Goal: Use online tool/utility: Utilize a website feature to perform a specific function

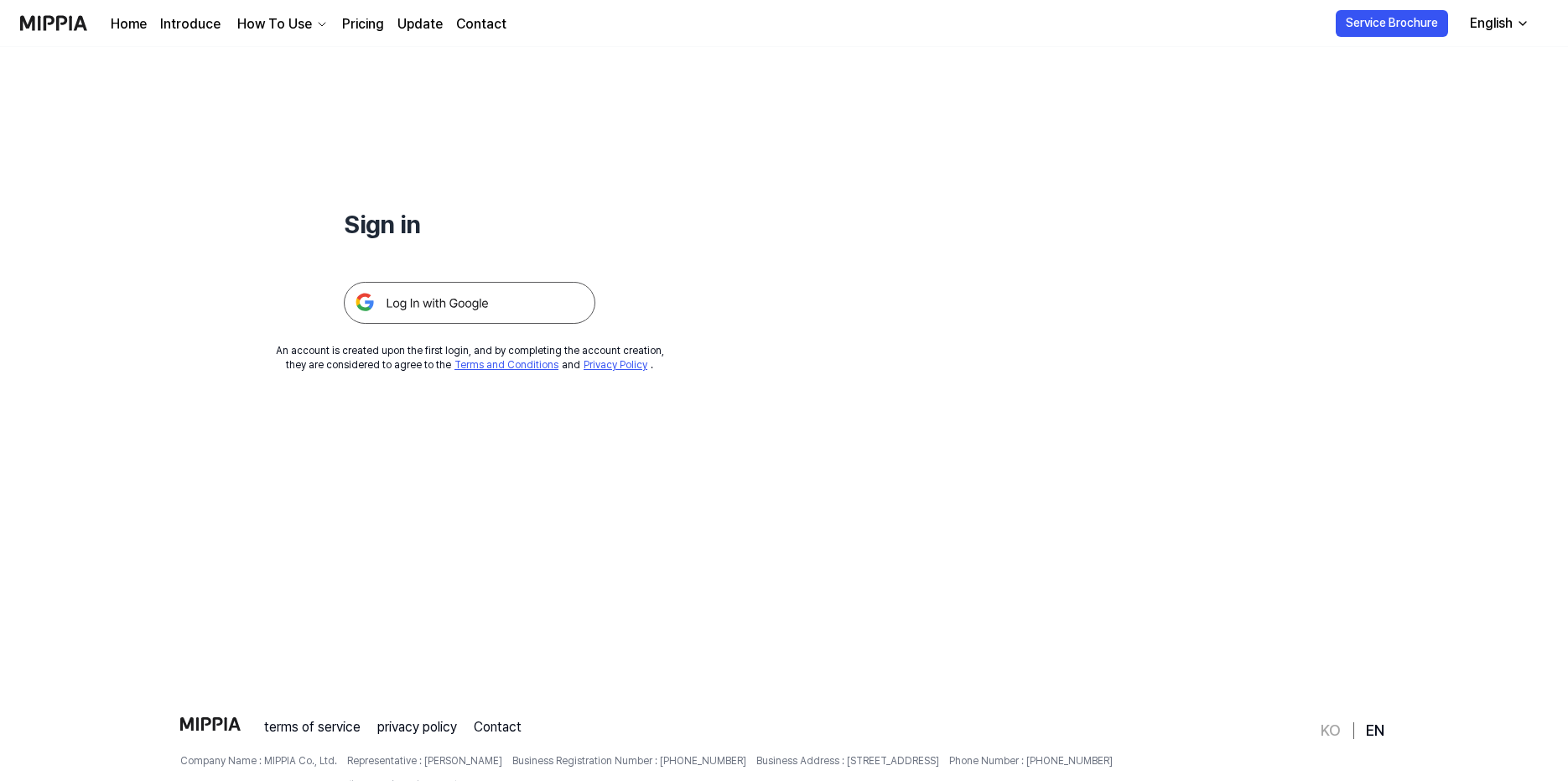
scroll to position [21, 0]
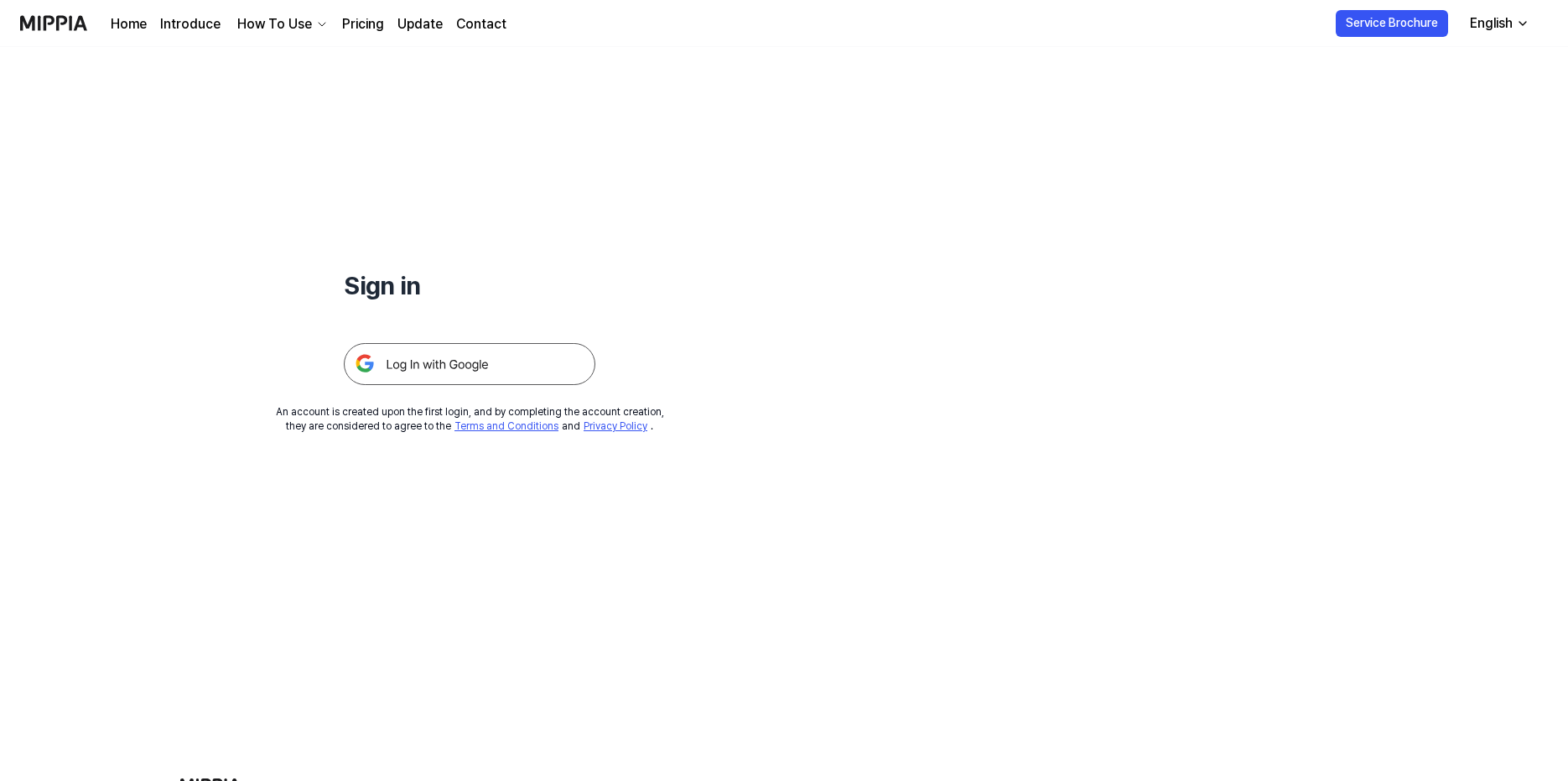
click at [467, 373] on img at bounding box center [469, 364] width 252 height 42
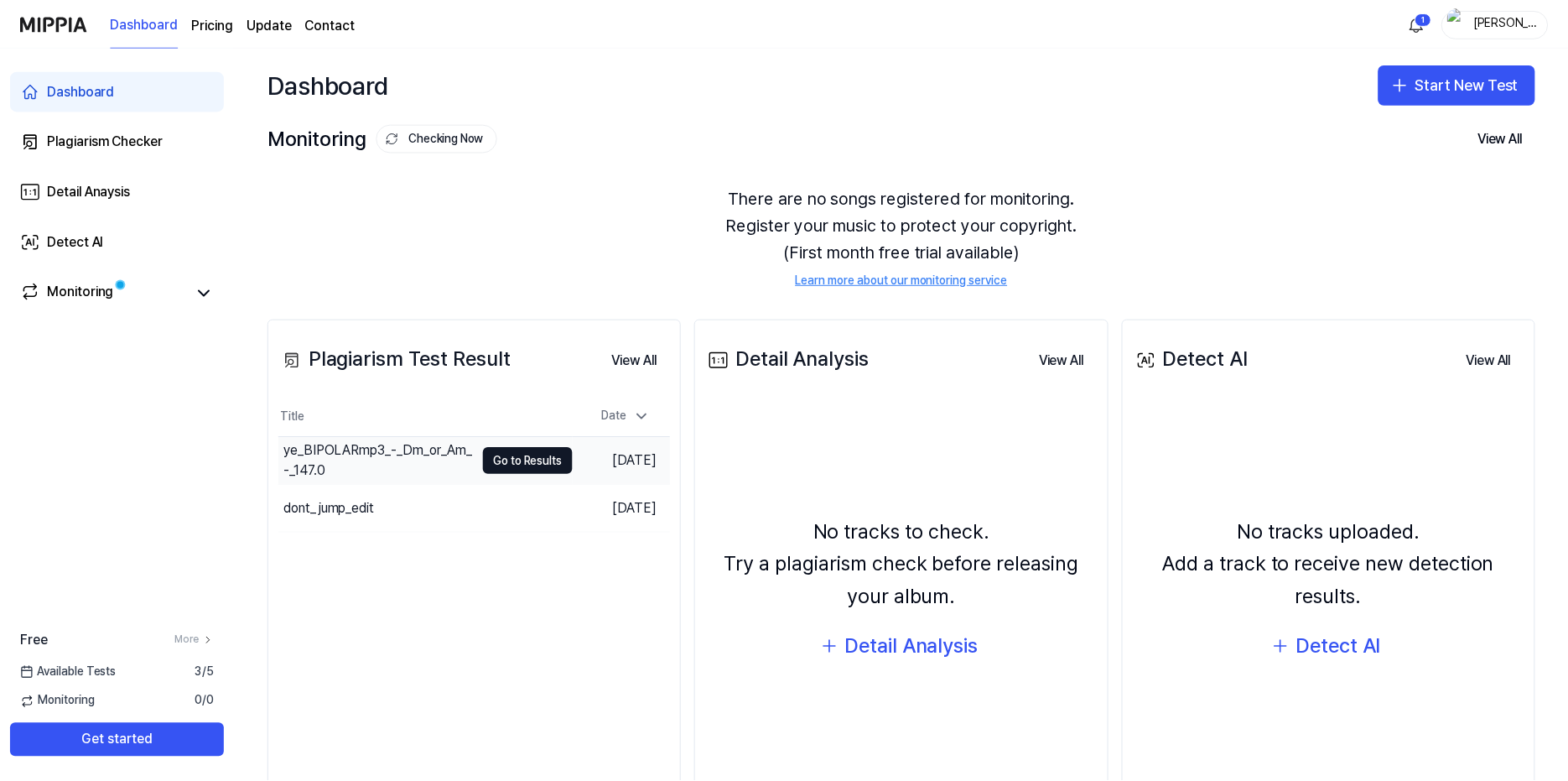
scroll to position [94, 0]
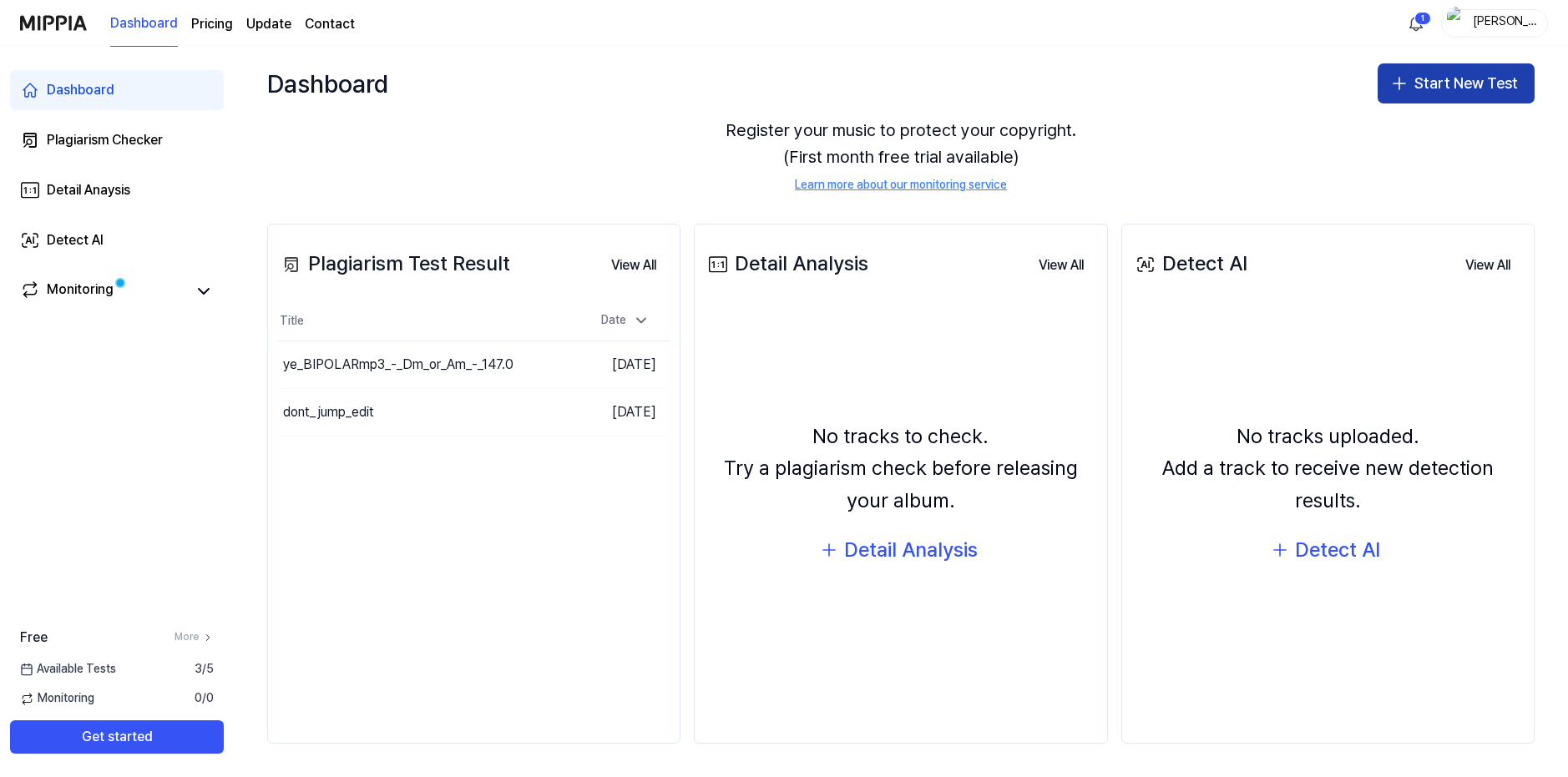
click at [1470, 89] on button "Start New Test" at bounding box center [1456, 84] width 157 height 40
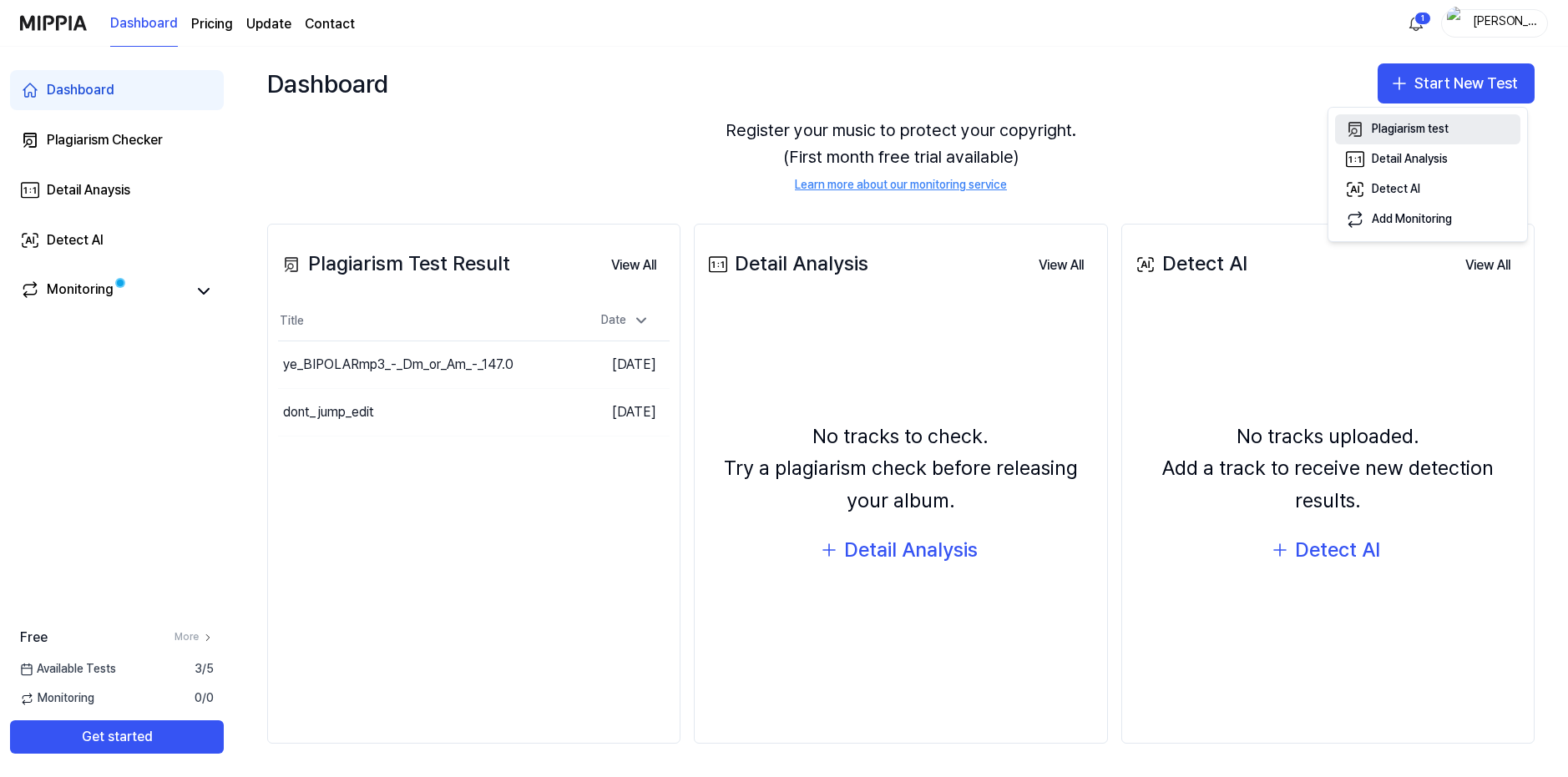
click at [1426, 127] on div "Plagiarism test" at bounding box center [1410, 129] width 77 height 17
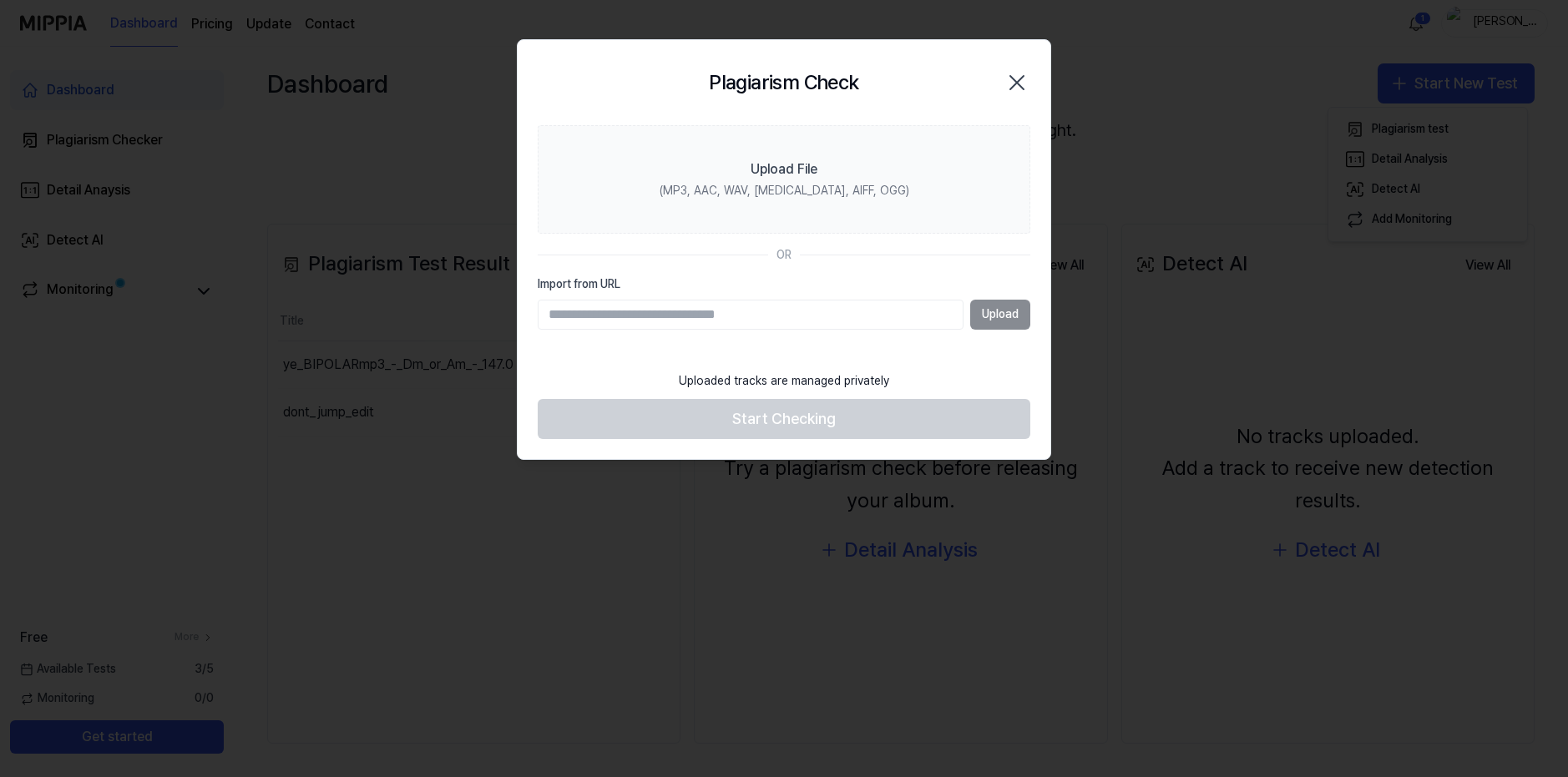
click at [765, 309] on input "Import from URL" at bounding box center [750, 314] width 425 height 30
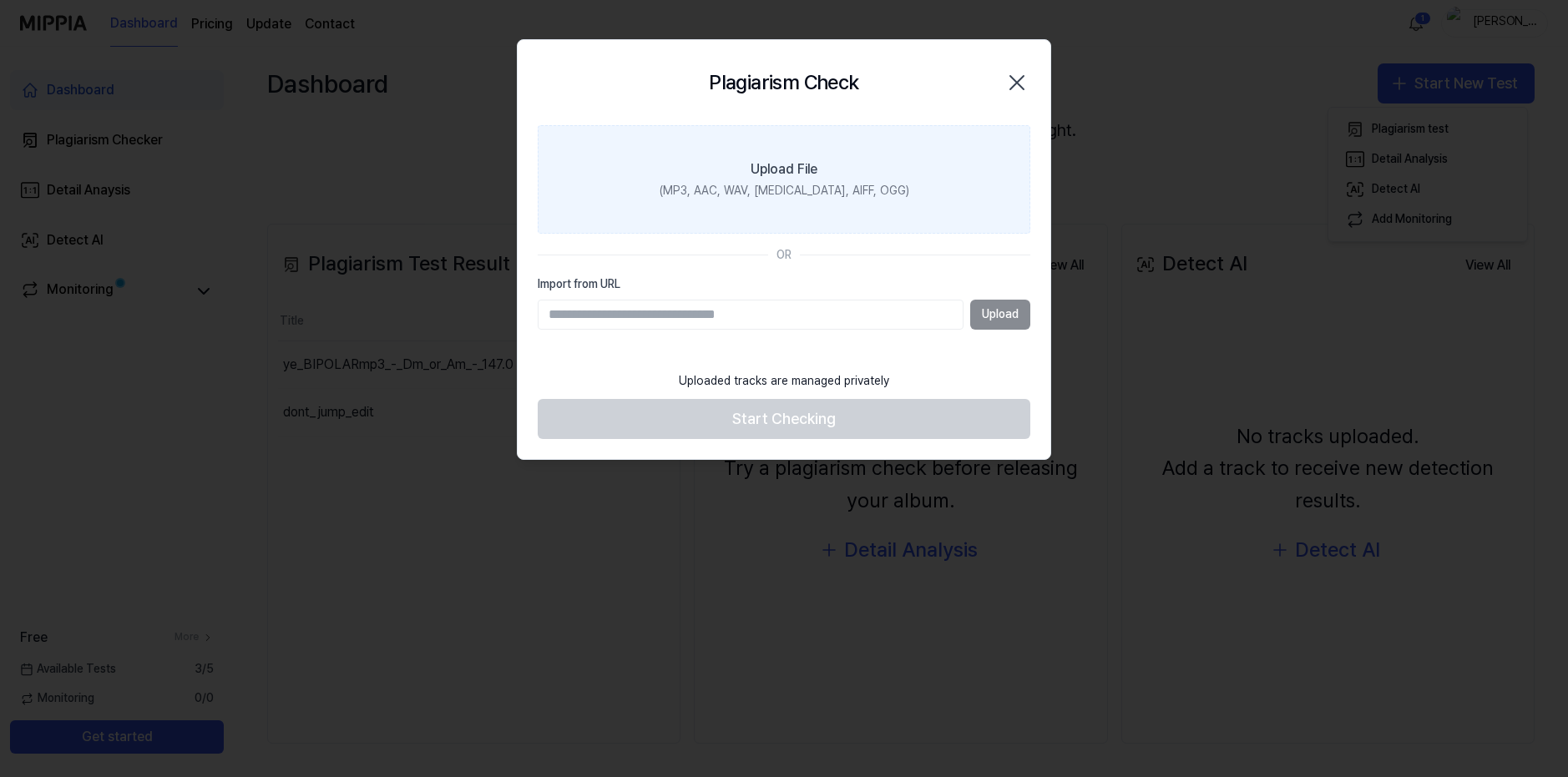
click at [823, 205] on label "Upload File (MP3, AAC, WAV, FLAC, AIFF, OGG)" at bounding box center [784, 179] width 493 height 108
click at [0, 0] on input "Upload File (MP3, AAC, WAV, FLAC, AIFF, OGG)" at bounding box center [0, 0] width 0 height 0
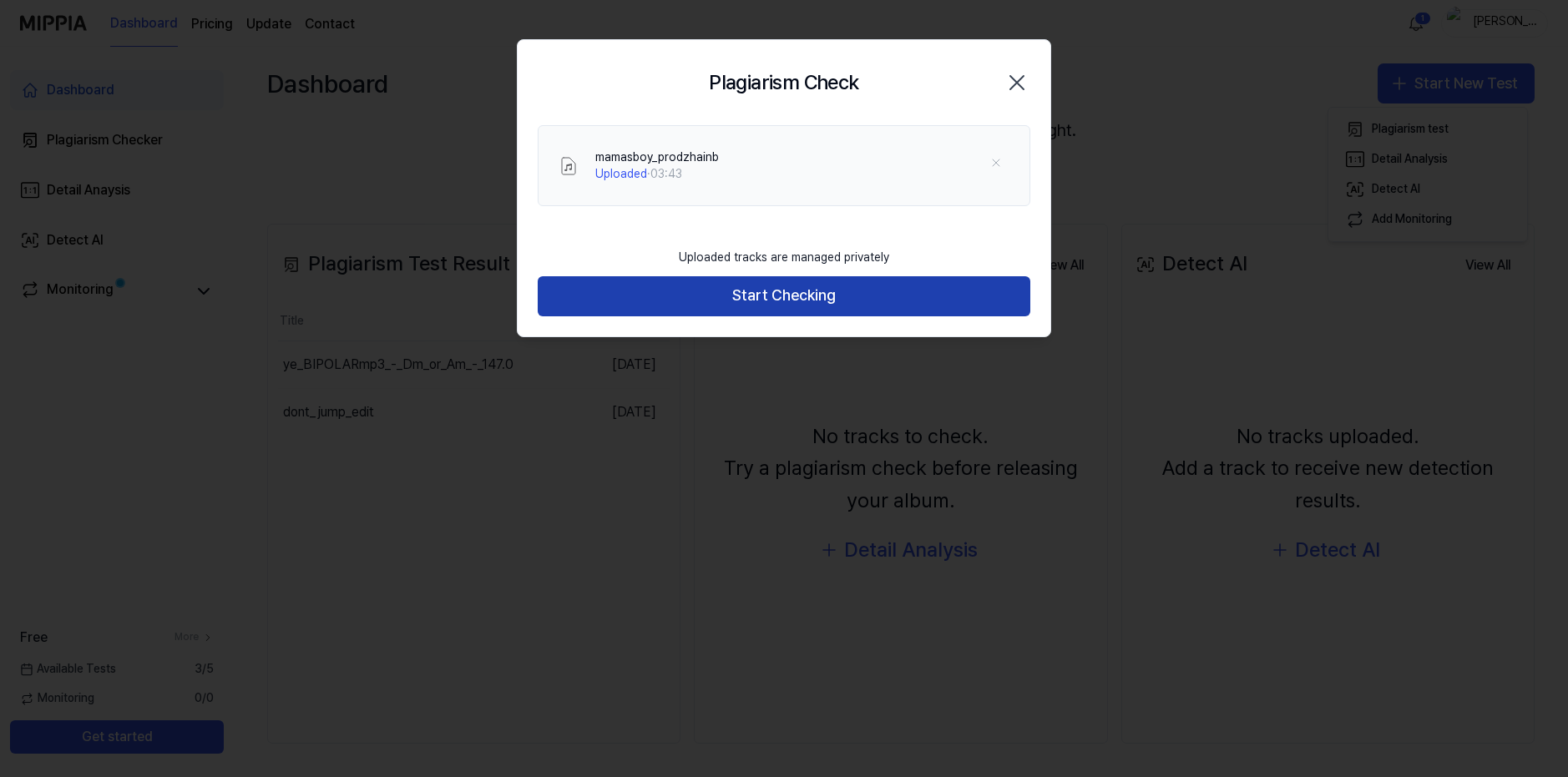
click at [751, 298] on button "Start Checking" at bounding box center [784, 296] width 493 height 40
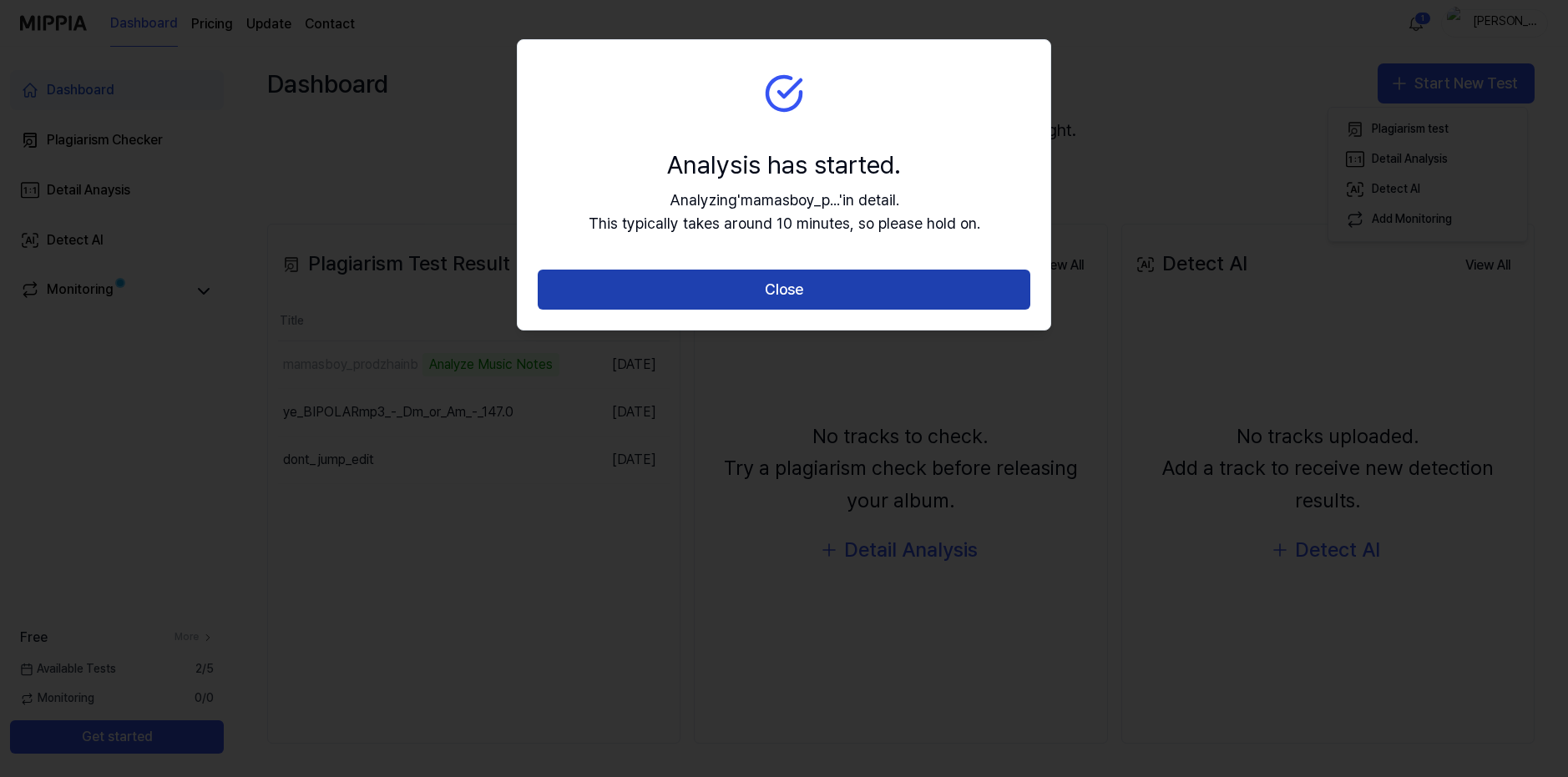
click at [838, 302] on button "Close" at bounding box center [784, 290] width 493 height 40
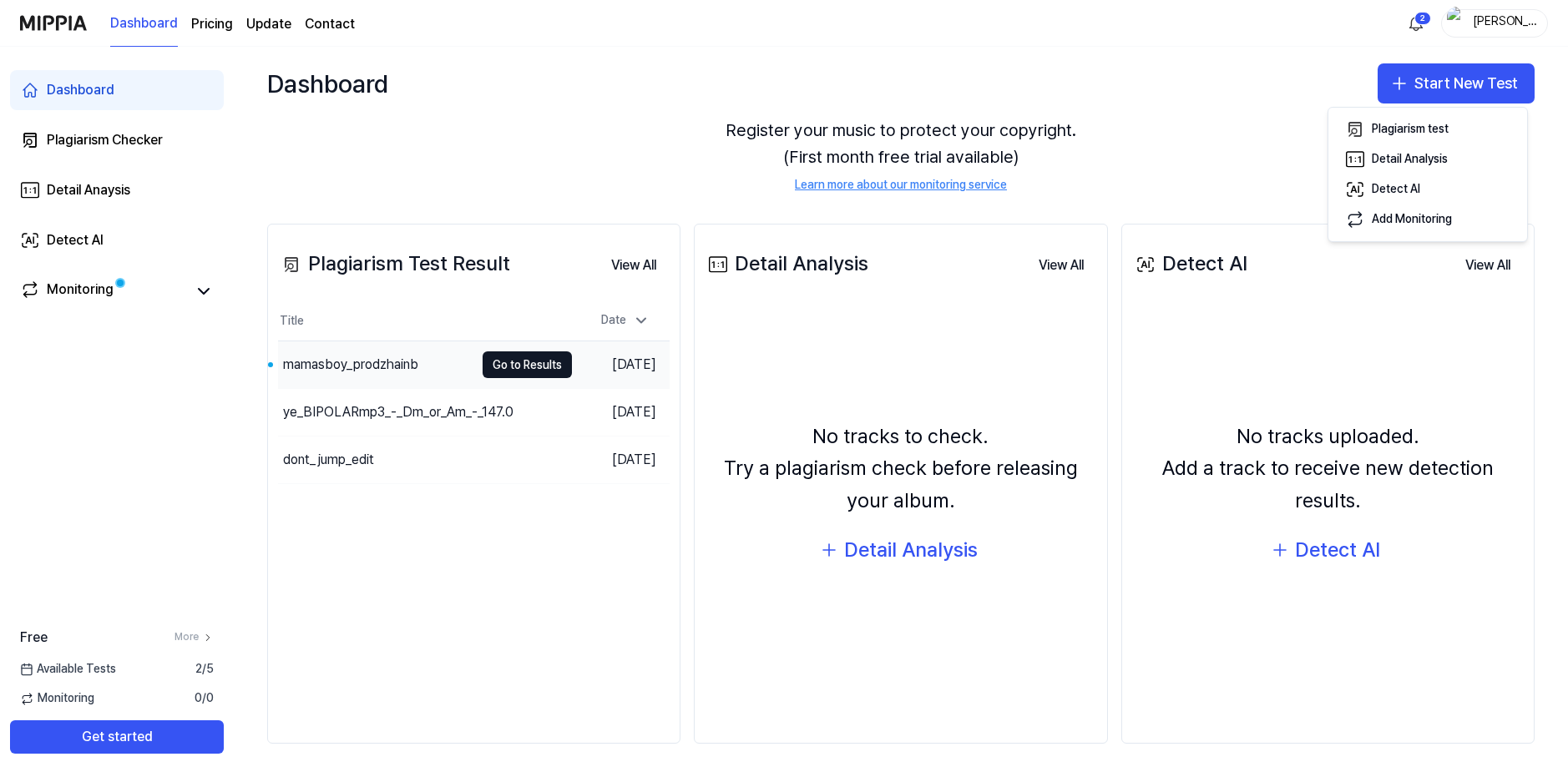
click at [284, 357] on div "mamasboy_prodzhainb" at bounding box center [350, 364] width 135 height 20
click at [284, 358] on div "mamasboy_prodzhainb" at bounding box center [350, 364] width 135 height 20
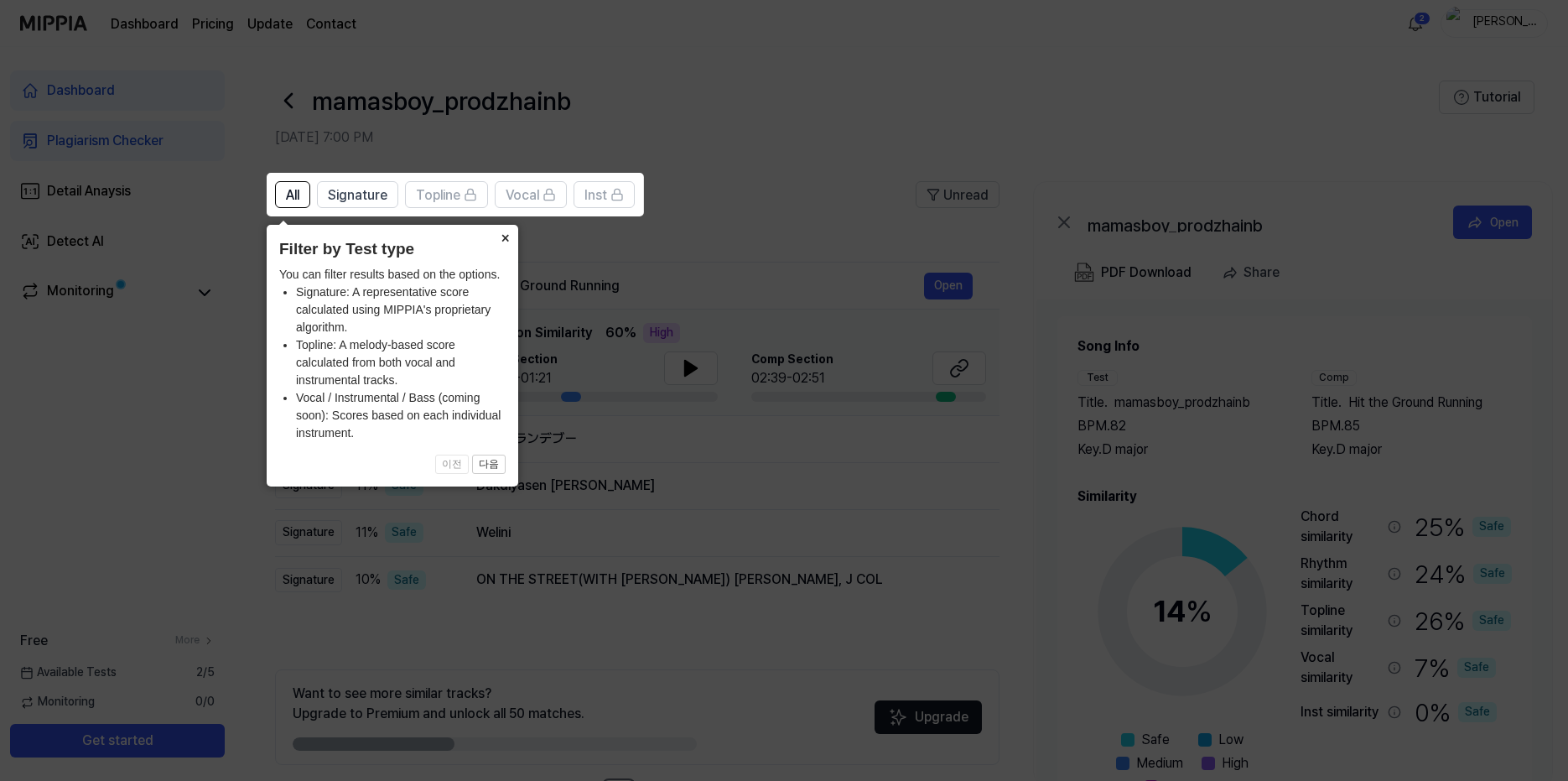
click at [503, 232] on button "×" at bounding box center [505, 236] width 27 height 24
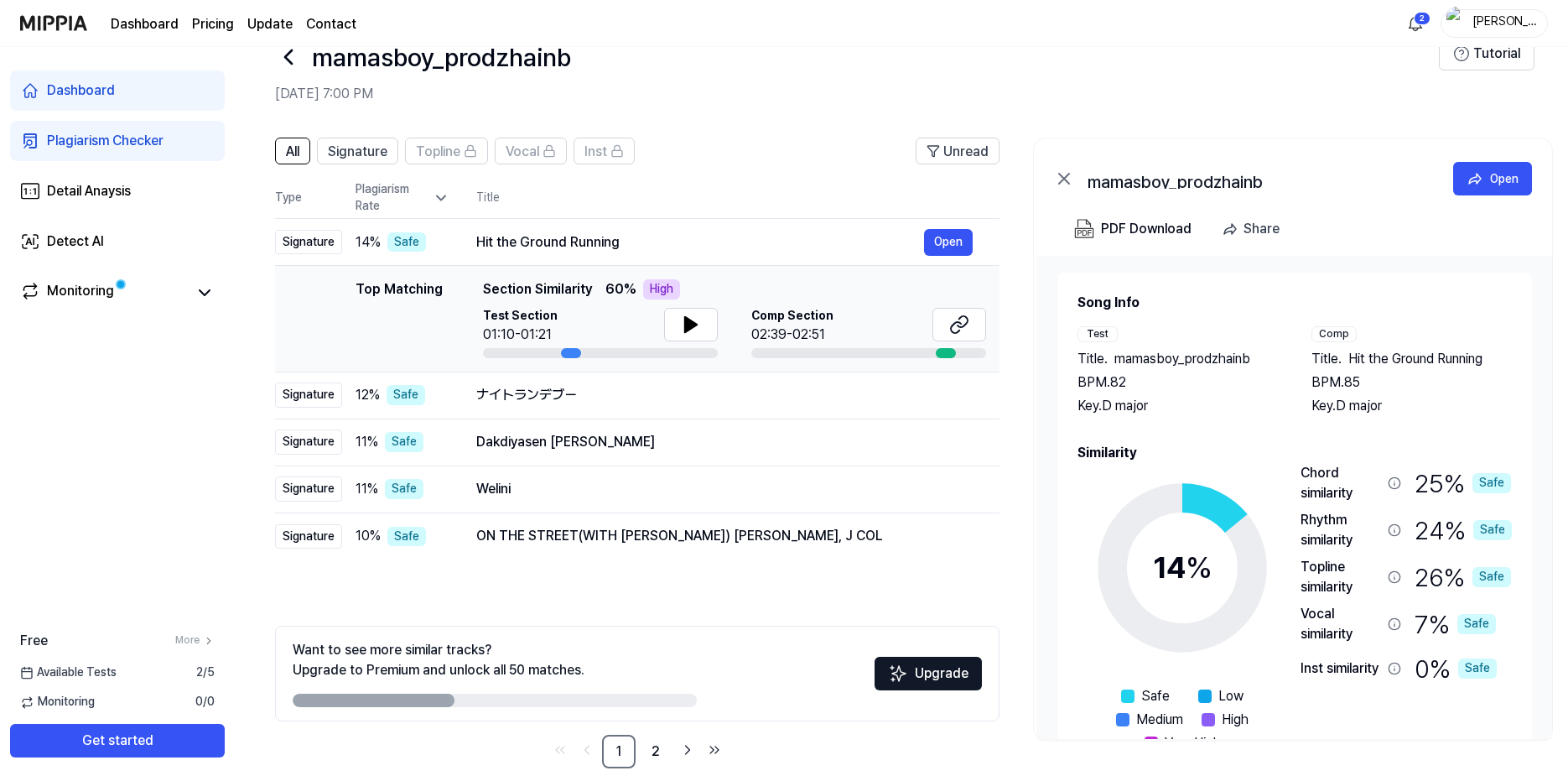
scroll to position [65, 0]
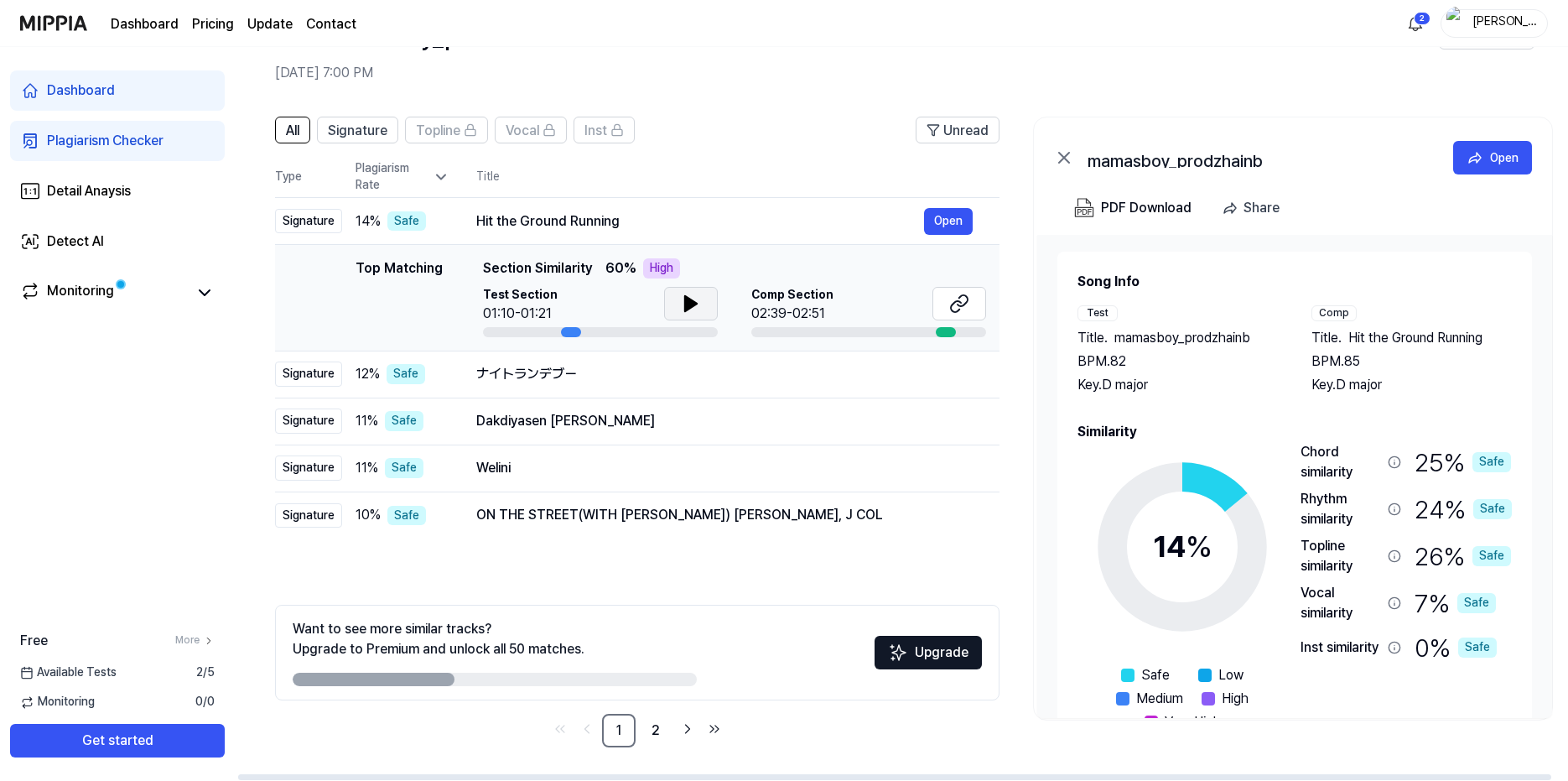
click at [707, 303] on button at bounding box center [691, 304] width 54 height 33
click at [702, 305] on button at bounding box center [688, 304] width 54 height 33
click at [692, 308] on icon at bounding box center [688, 304] width 20 height 20
click at [719, 297] on div "Test Section 01:14/01:21 Comp Section 02:39-02:51" at bounding box center [732, 312] width 503 height 50
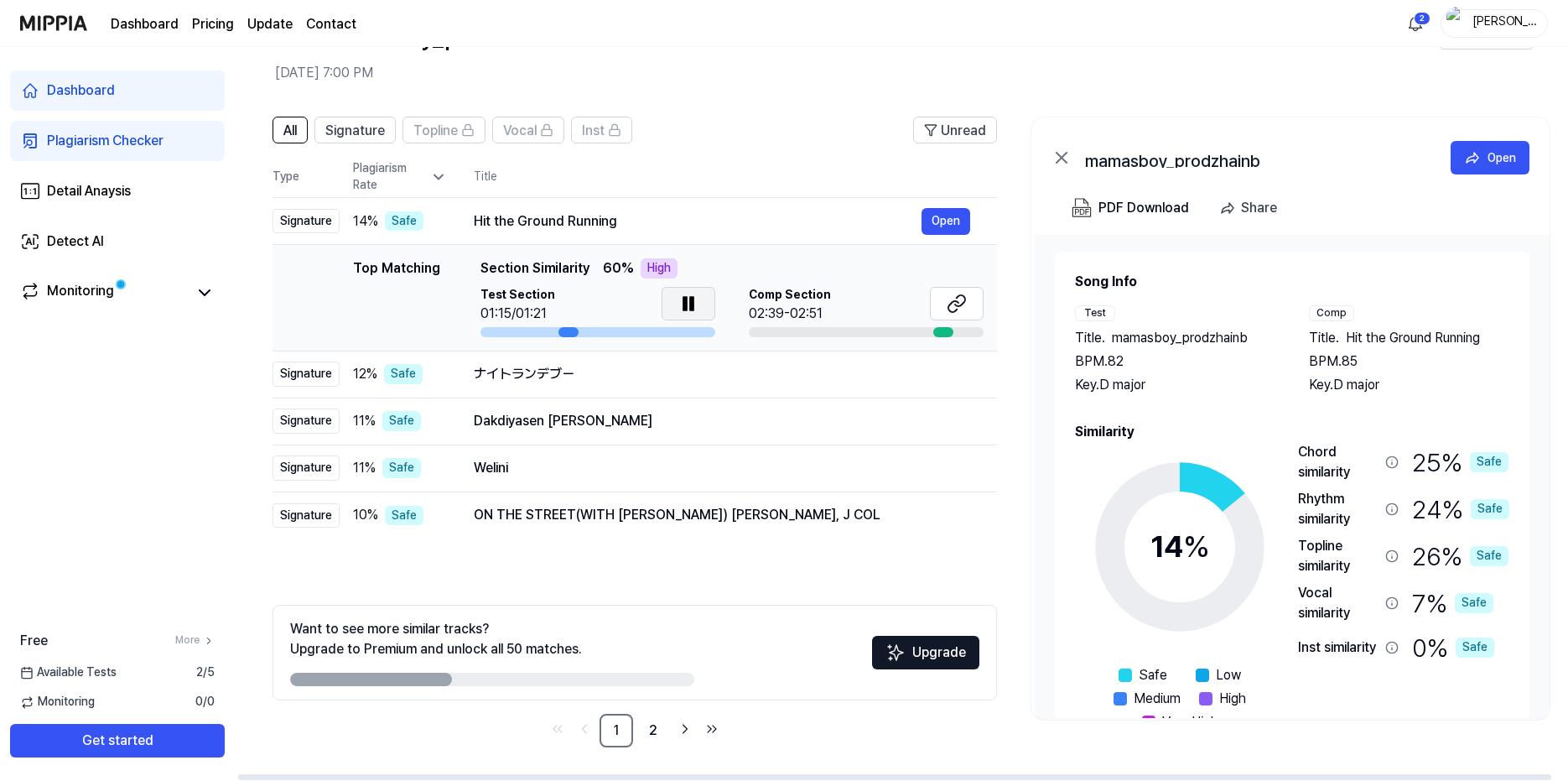
click at [698, 297] on button at bounding box center [688, 304] width 54 height 33
click at [509, 369] on div "ナイトランデブー" at bounding box center [698, 374] width 447 height 20
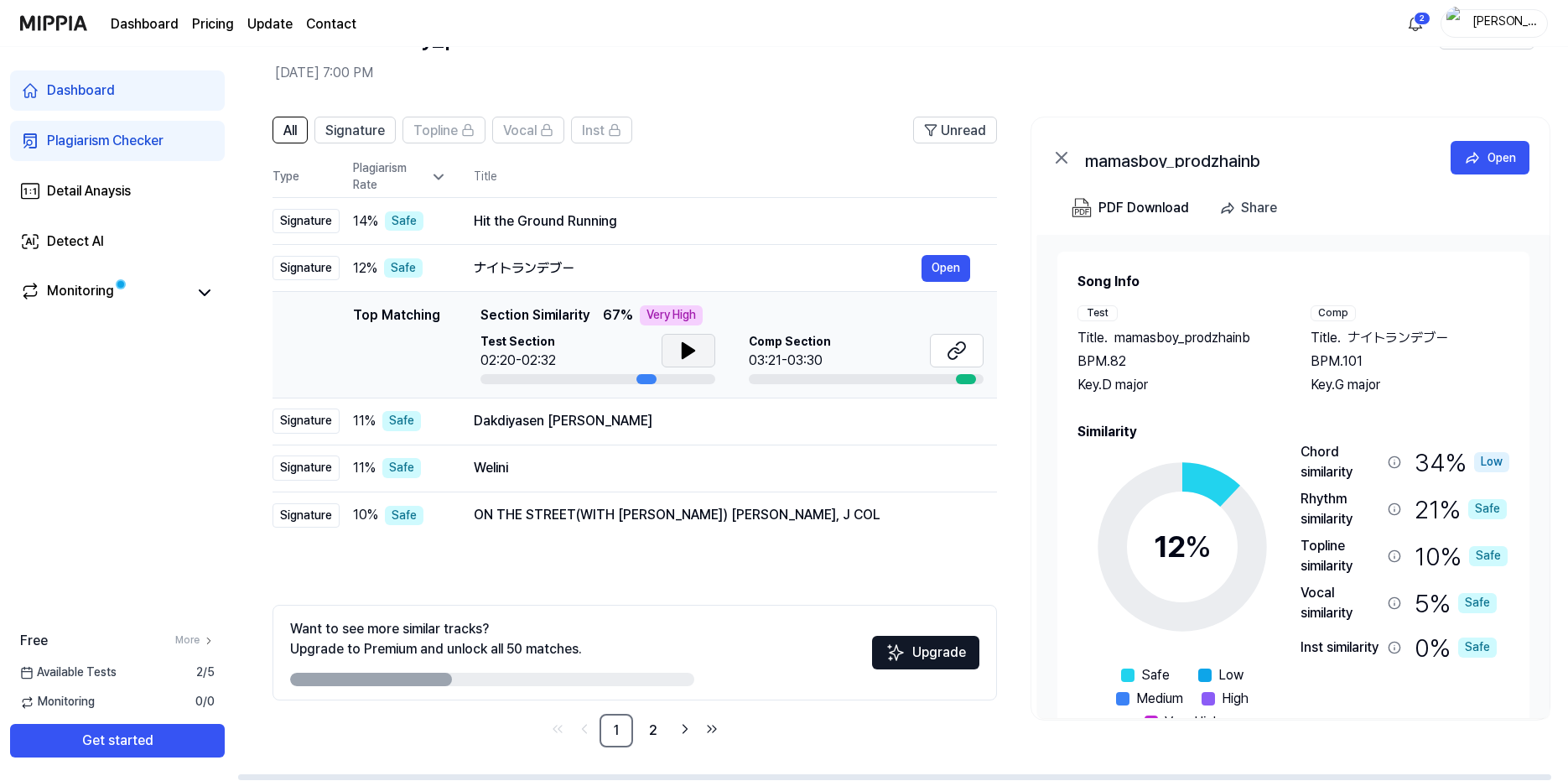
click at [683, 351] on icon at bounding box center [688, 350] width 11 height 15
click at [953, 347] on icon at bounding box center [956, 350] width 20 height 20
click at [684, 349] on icon at bounding box center [685, 350] width 4 height 13
click at [671, 355] on button at bounding box center [688, 350] width 54 height 33
click at [821, 524] on div "ON THE STREET(WITH J.COLE) J HOPE, J COL" at bounding box center [698, 514] width 447 height 20
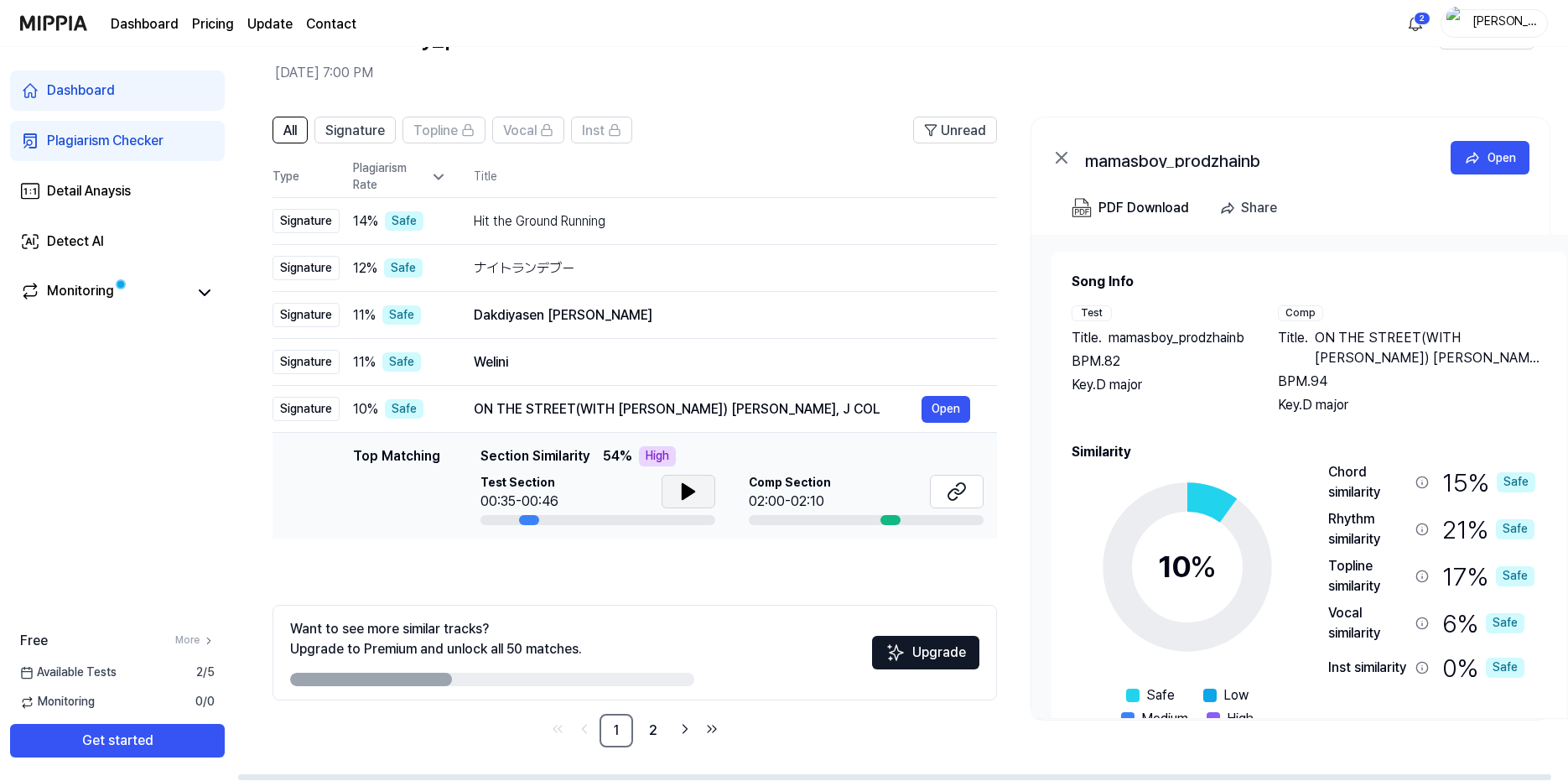
click at [673, 497] on button at bounding box center [688, 491] width 54 height 33
click at [695, 500] on icon at bounding box center [688, 491] width 20 height 20
click at [670, 505] on button at bounding box center [688, 491] width 54 height 33
click at [959, 507] on link at bounding box center [956, 493] width 54 height 37
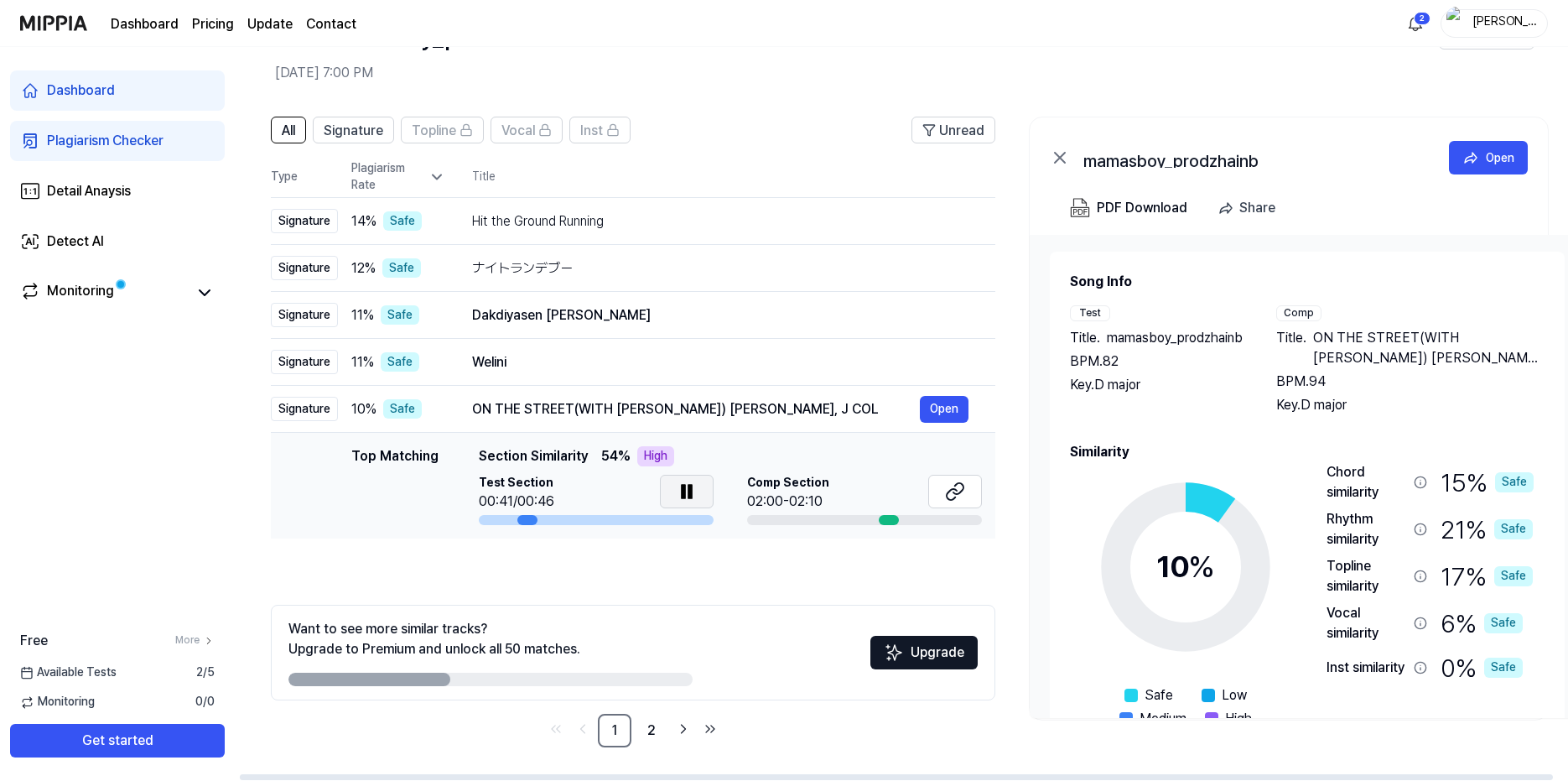
click at [705, 488] on button at bounding box center [686, 491] width 54 height 33
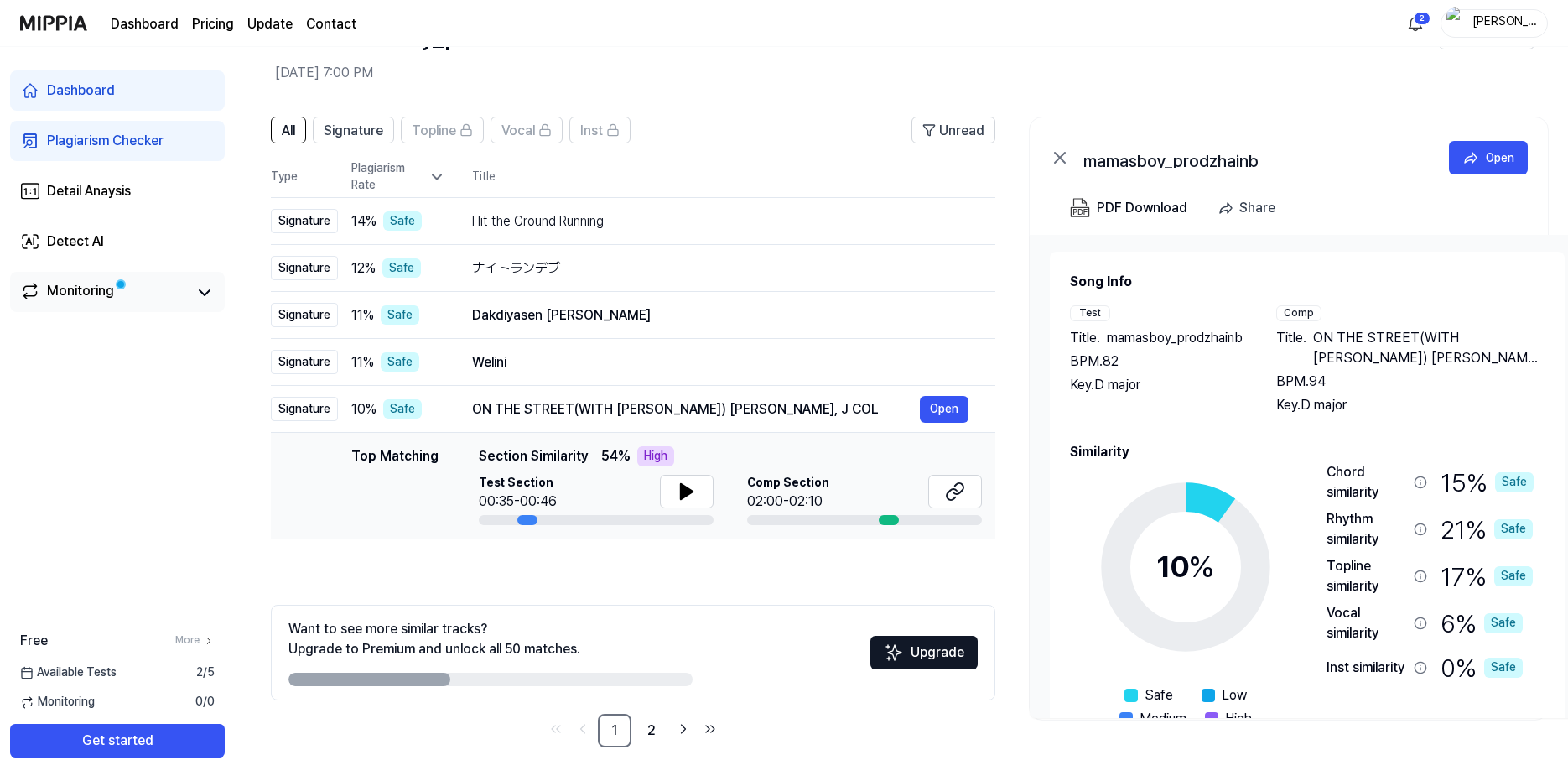
click at [143, 298] on link "Monitoring" at bounding box center [104, 292] width 168 height 24
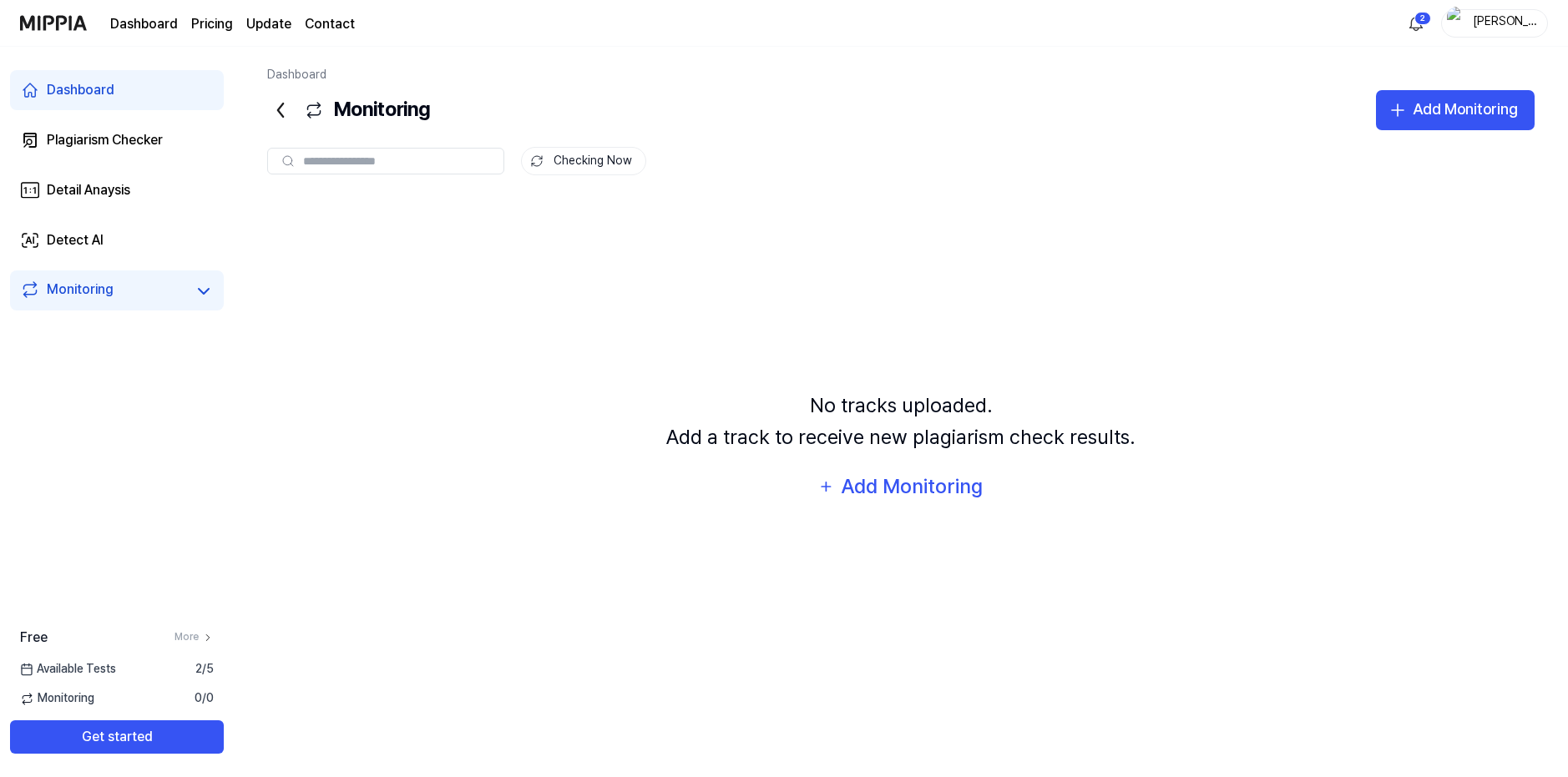
click at [294, 115] on div "Monitoring" at bounding box center [349, 110] width 162 height 40
click at [285, 112] on icon at bounding box center [280, 110] width 27 height 27
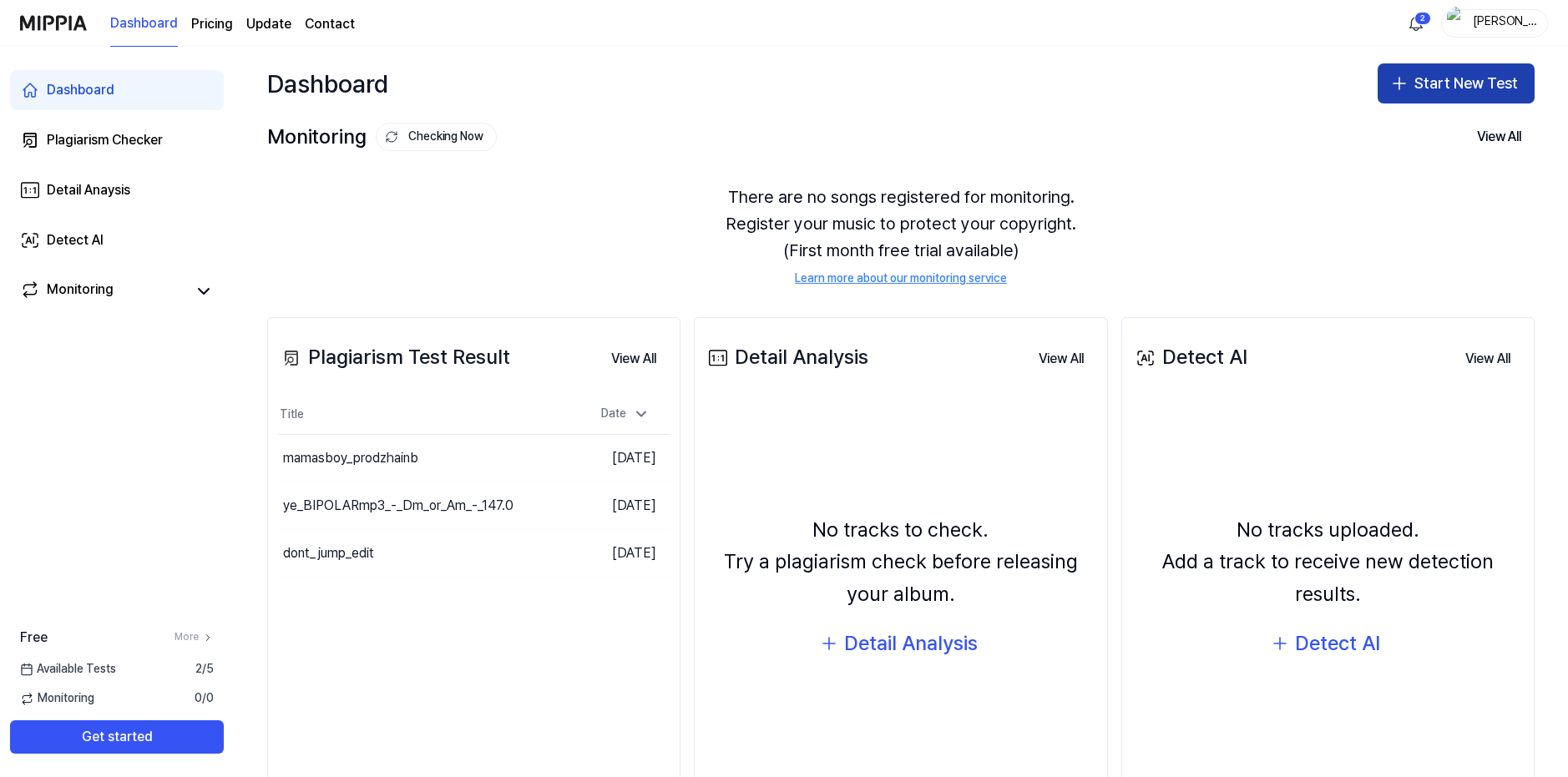
click at [1487, 78] on button "Start New Test" at bounding box center [1456, 84] width 157 height 40
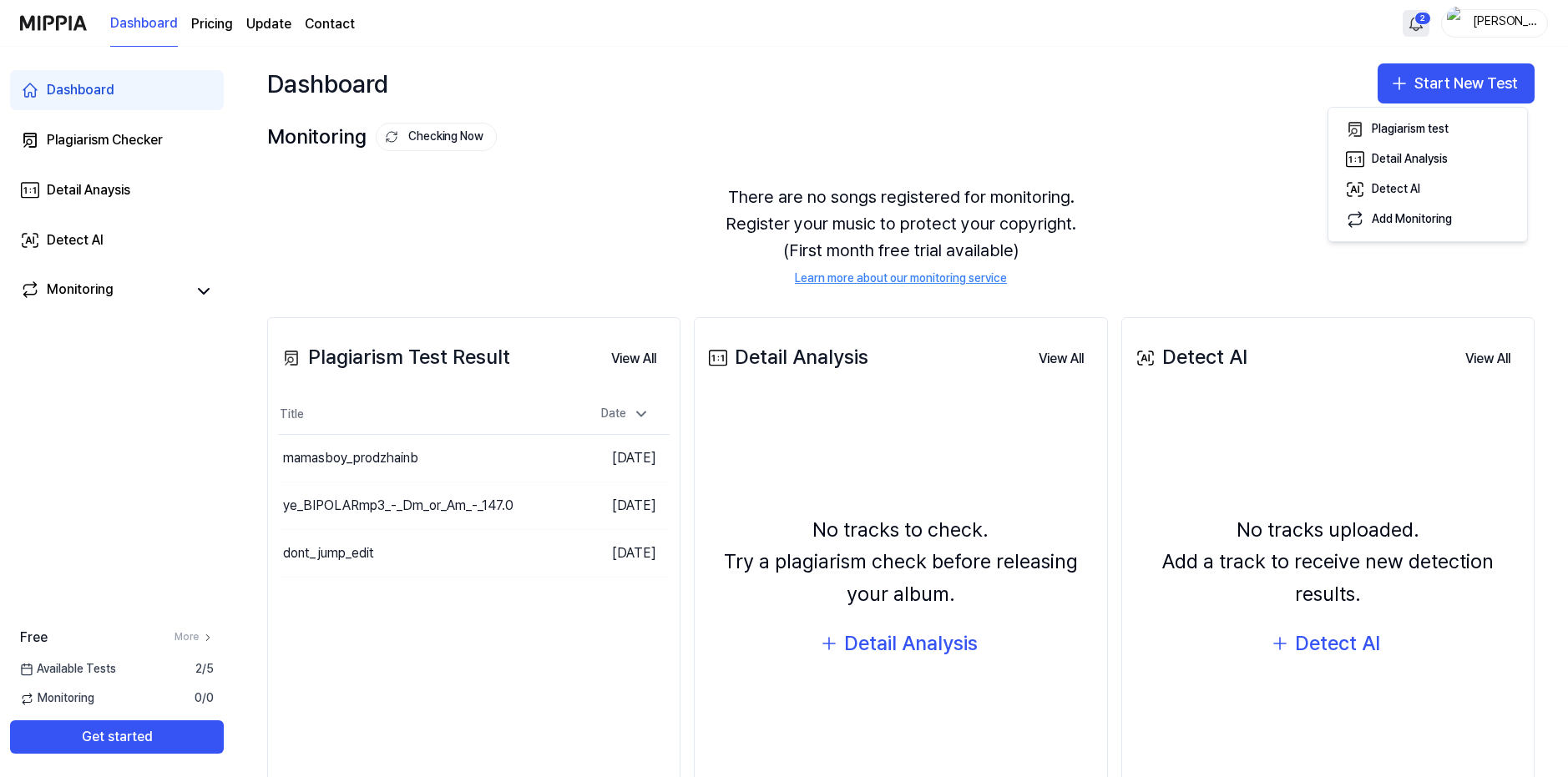
click at [1419, 22] on html "Dashboard Pricing Update Contact 2 Bob Green Dashboard Plagiarism Checker Detai…" at bounding box center [784, 388] width 1568 height 777
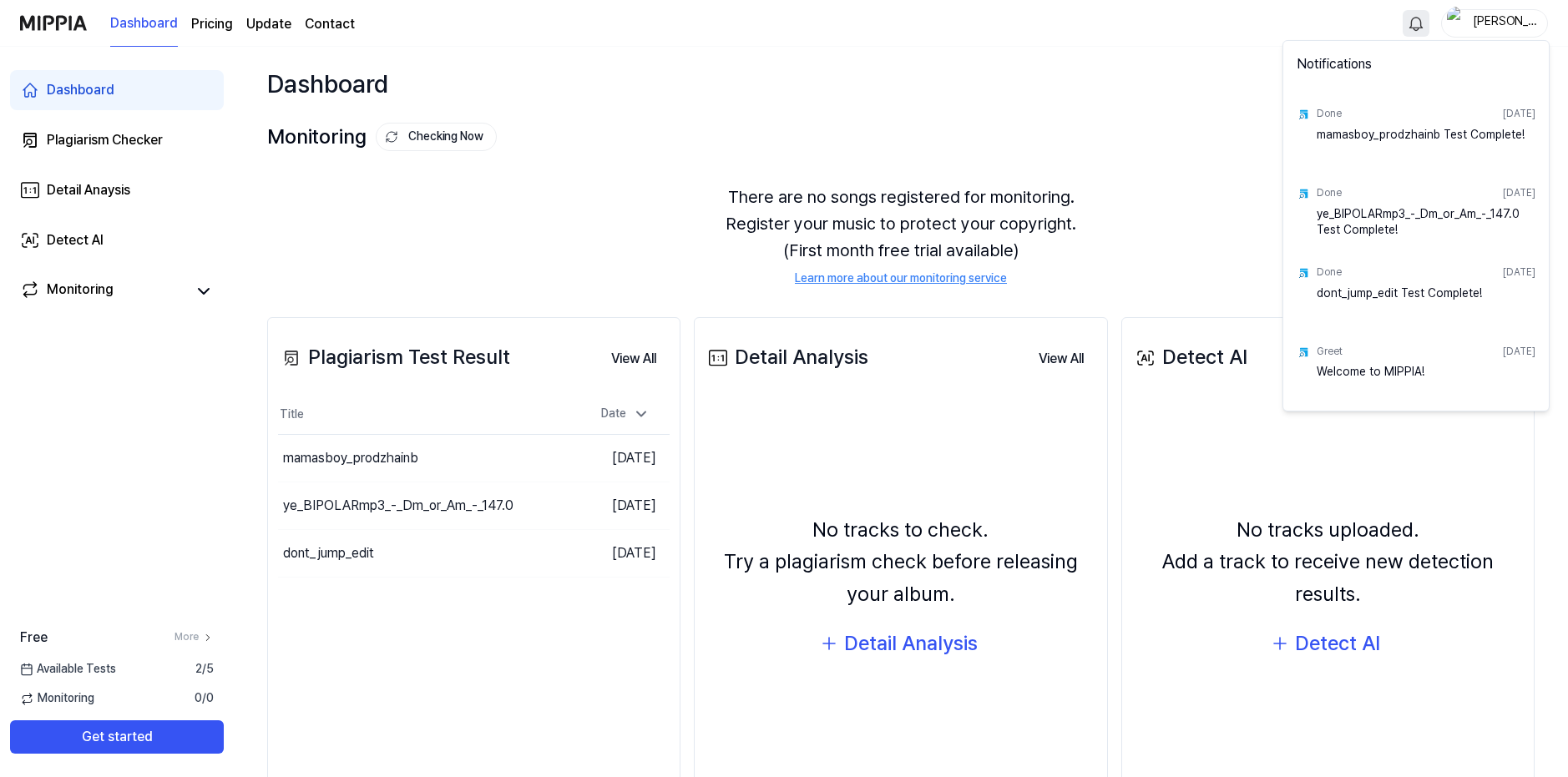
click at [1416, 22] on html "Dashboard Pricing Update Contact Bob Green Dashboard Plagiarism Checker Detail …" at bounding box center [784, 388] width 1568 height 777
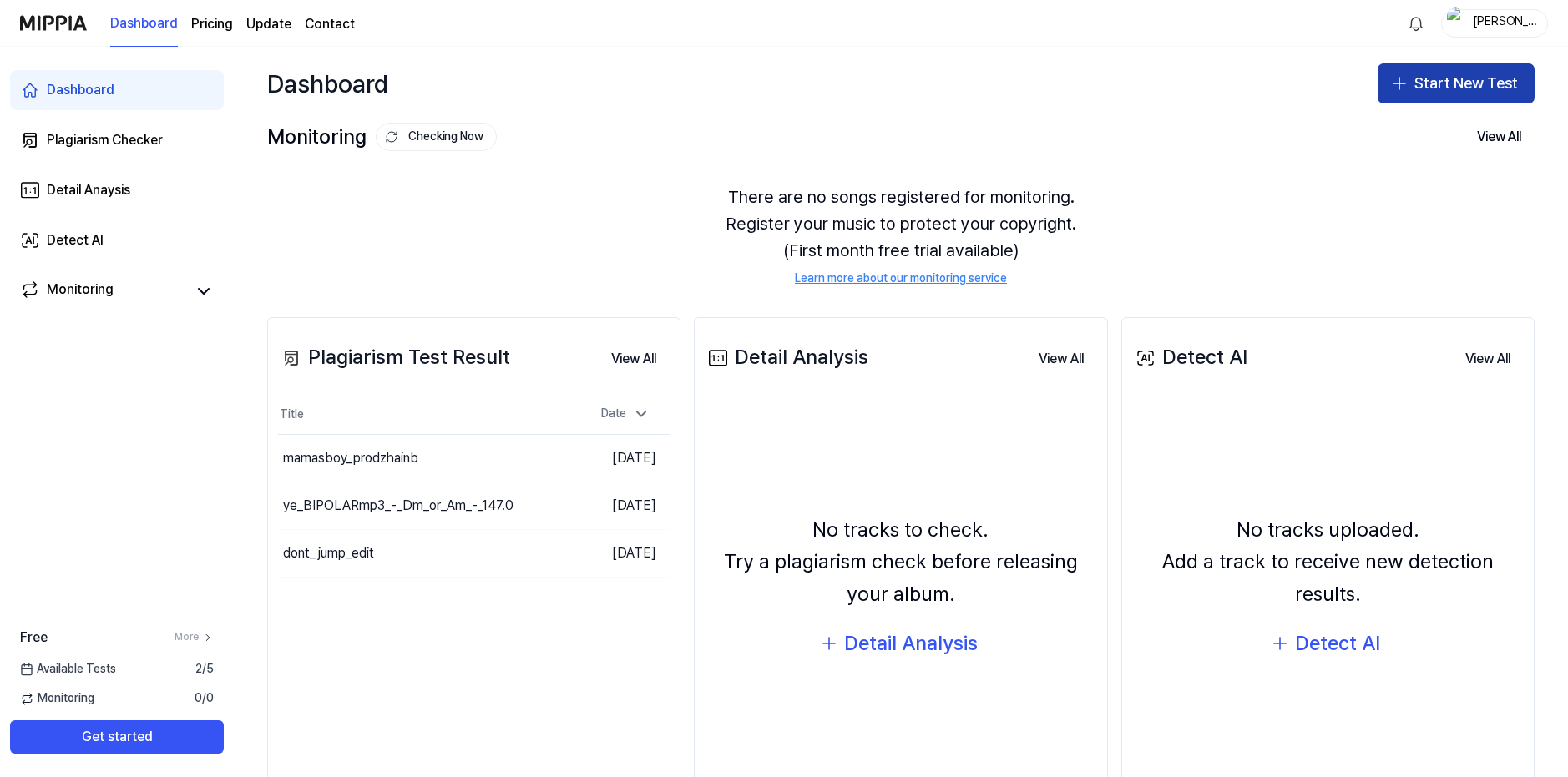
click at [1449, 94] on button "Start New Test" at bounding box center [1456, 84] width 157 height 40
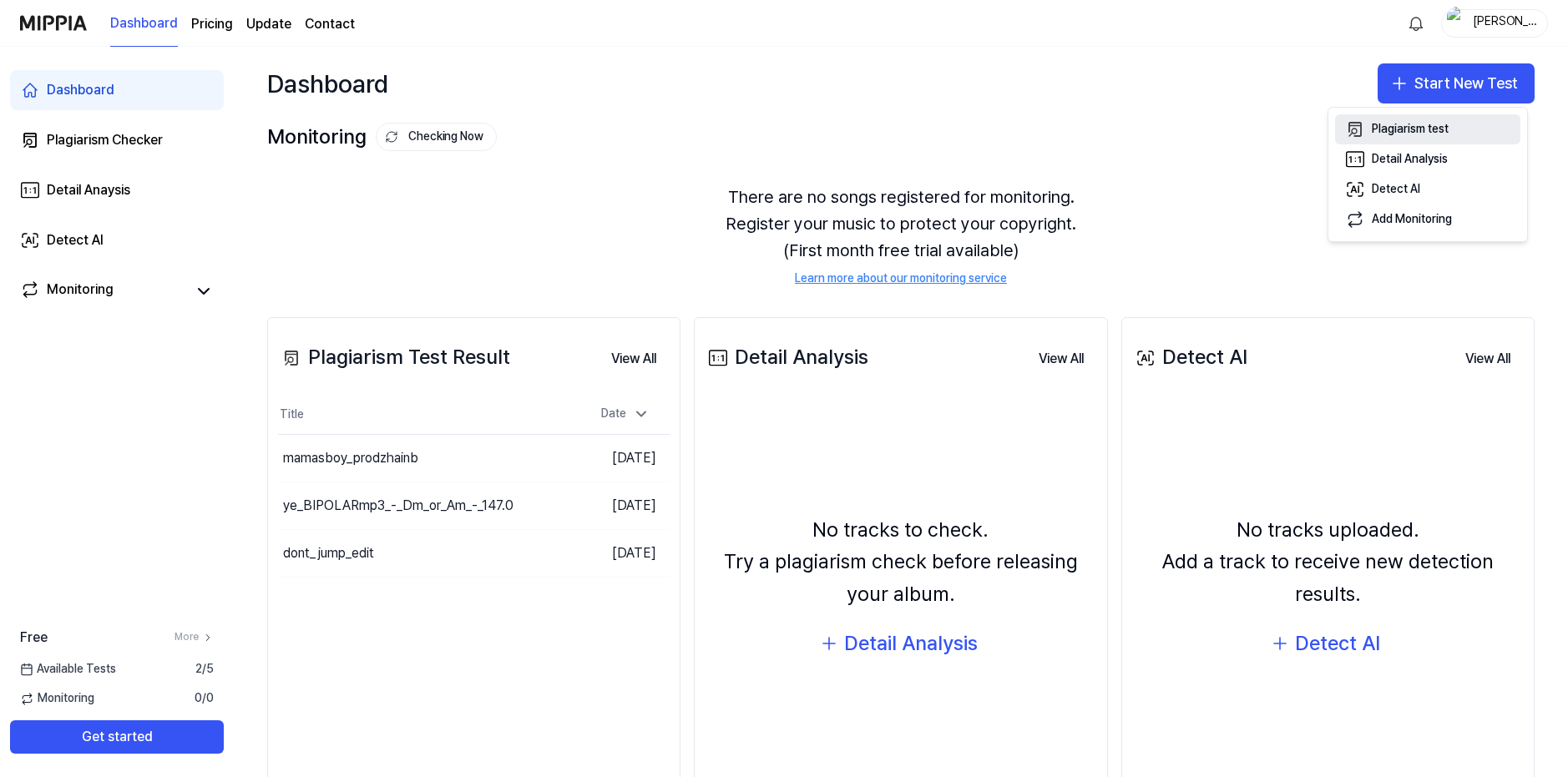
click at [1433, 136] on div "Plagiarism test" at bounding box center [1410, 129] width 77 height 17
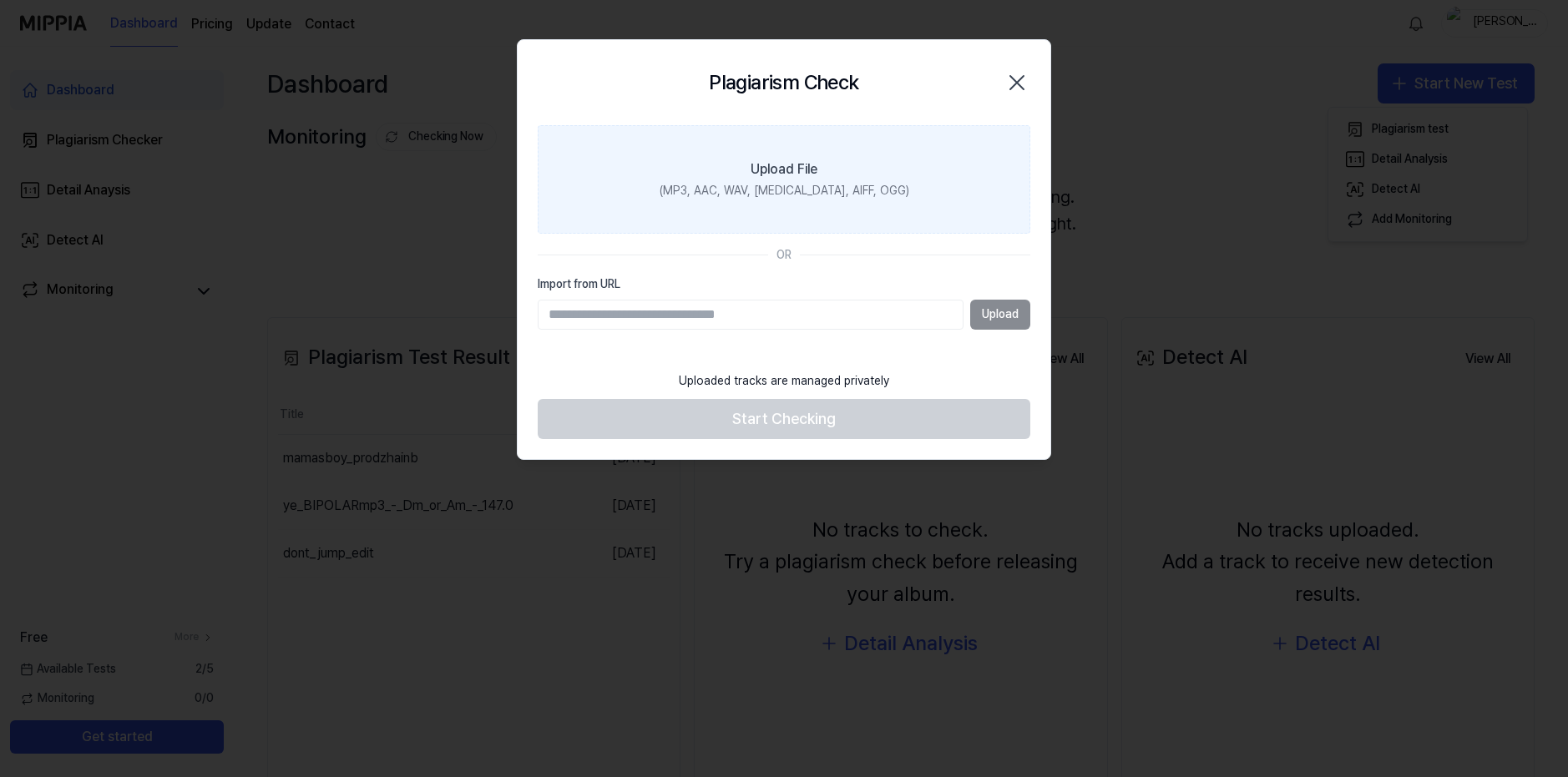
click at [822, 223] on label "Upload File (MP3, AAC, WAV, FLAC, AIFF, OGG)" at bounding box center [784, 179] width 493 height 108
click at [0, 0] on input "Upload File (MP3, AAC, WAV, FLAC, AIFF, OGG)" at bounding box center [0, 0] width 0 height 0
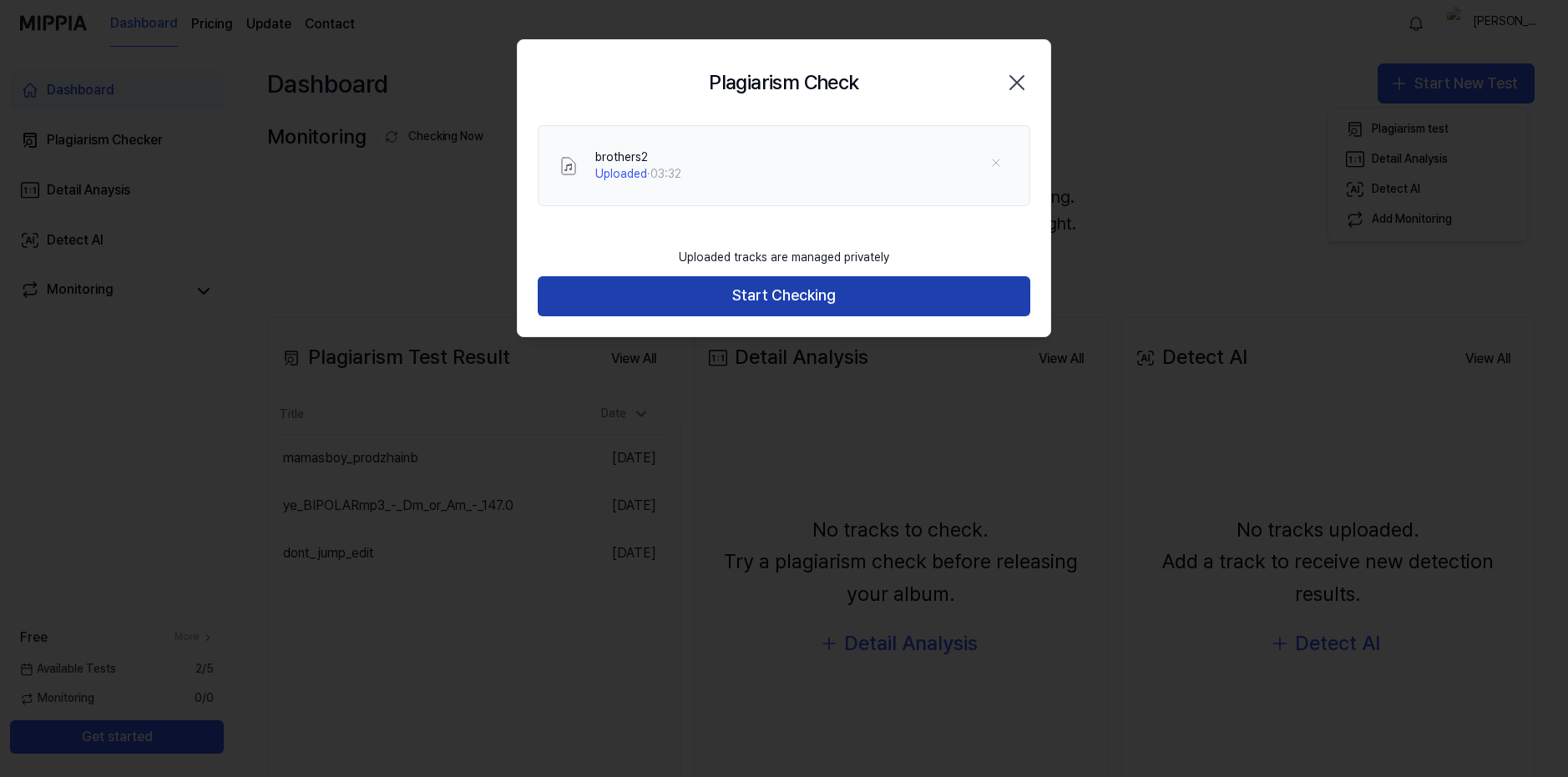
click at [824, 312] on button "Start Checking" at bounding box center [784, 296] width 493 height 40
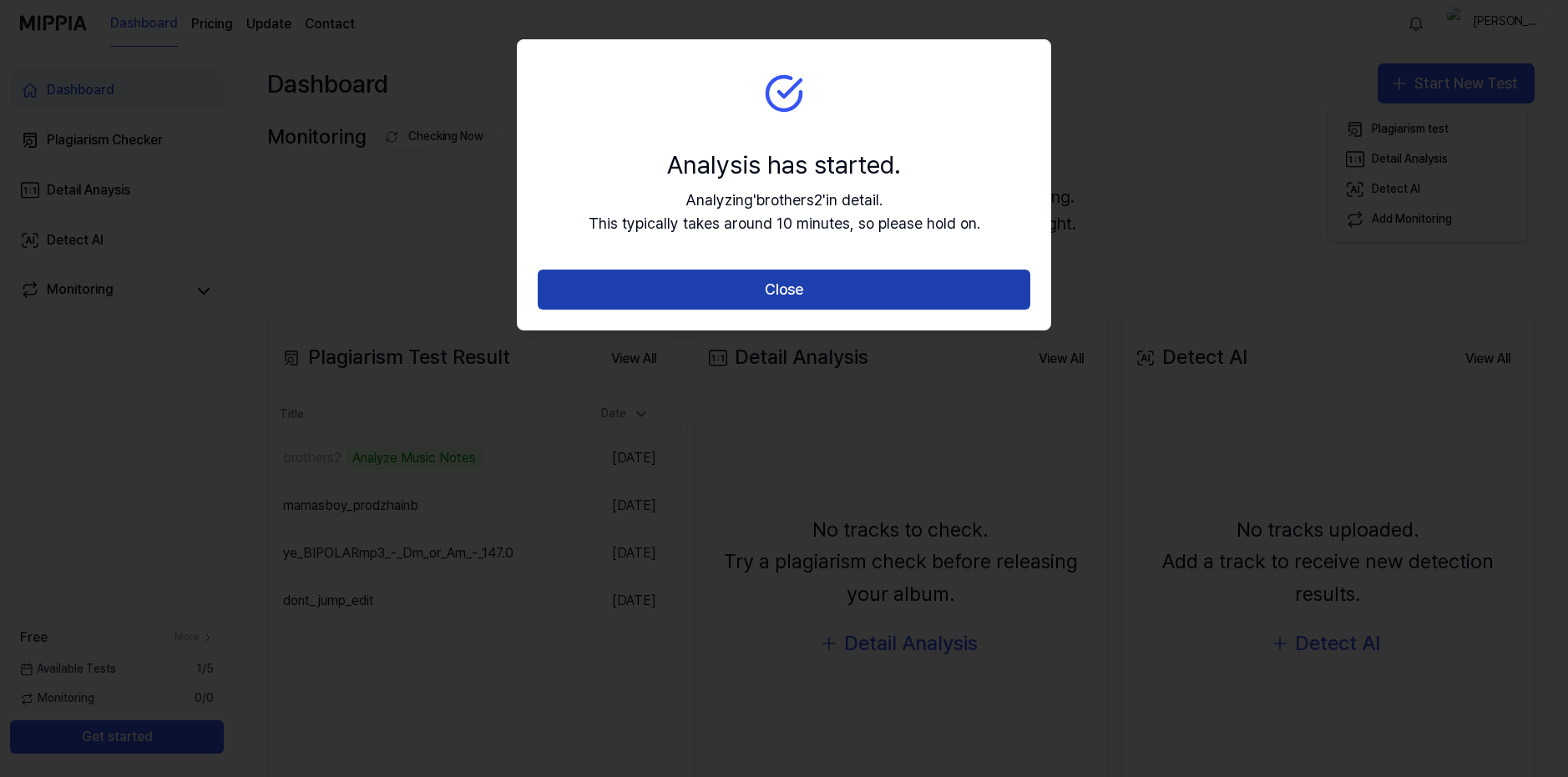
click at [736, 280] on button "Close" at bounding box center [784, 290] width 493 height 40
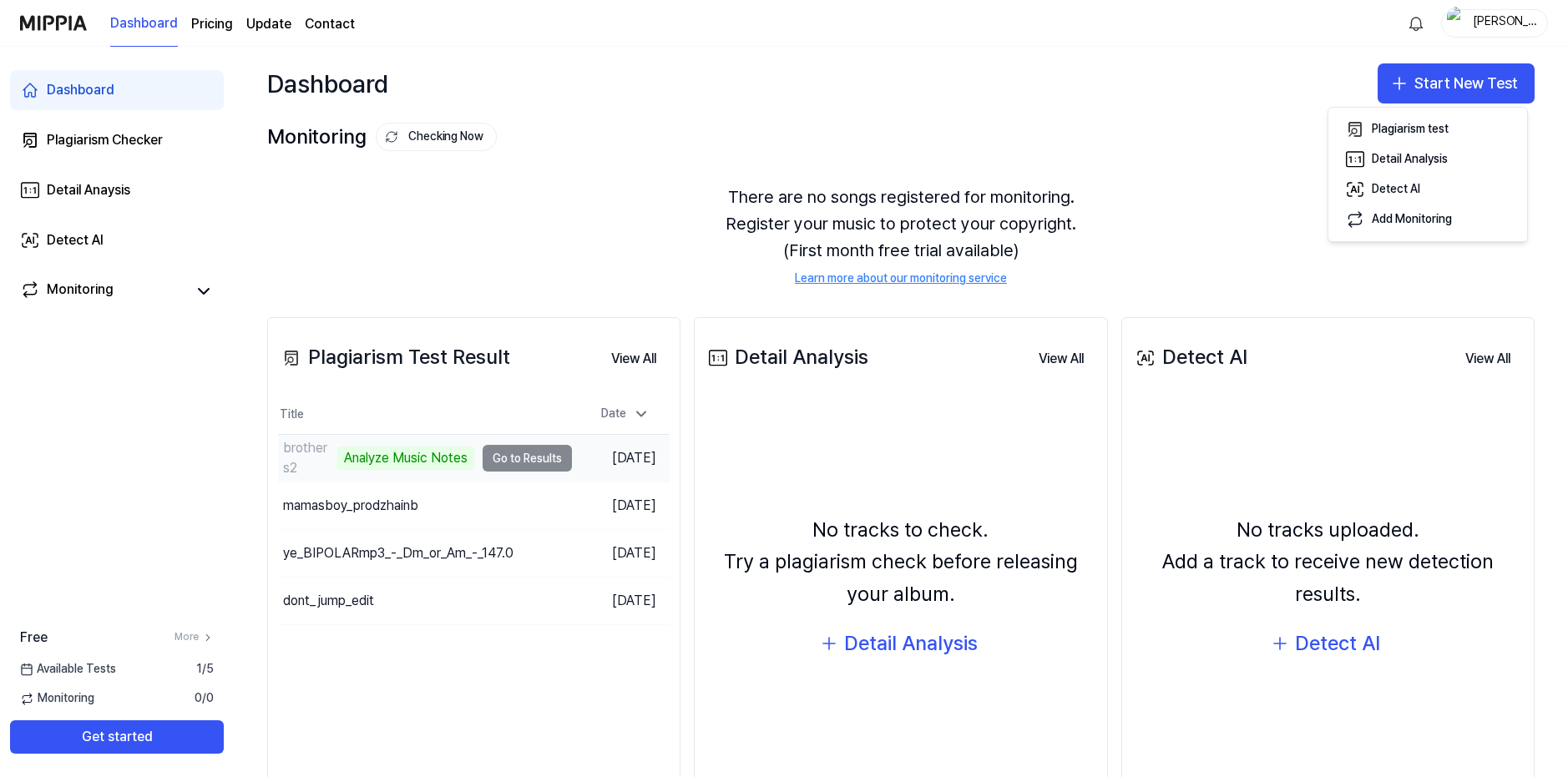
click at [498, 460] on td "brothers2 Analyze Music Notes Go to Results" at bounding box center [425, 458] width 294 height 47
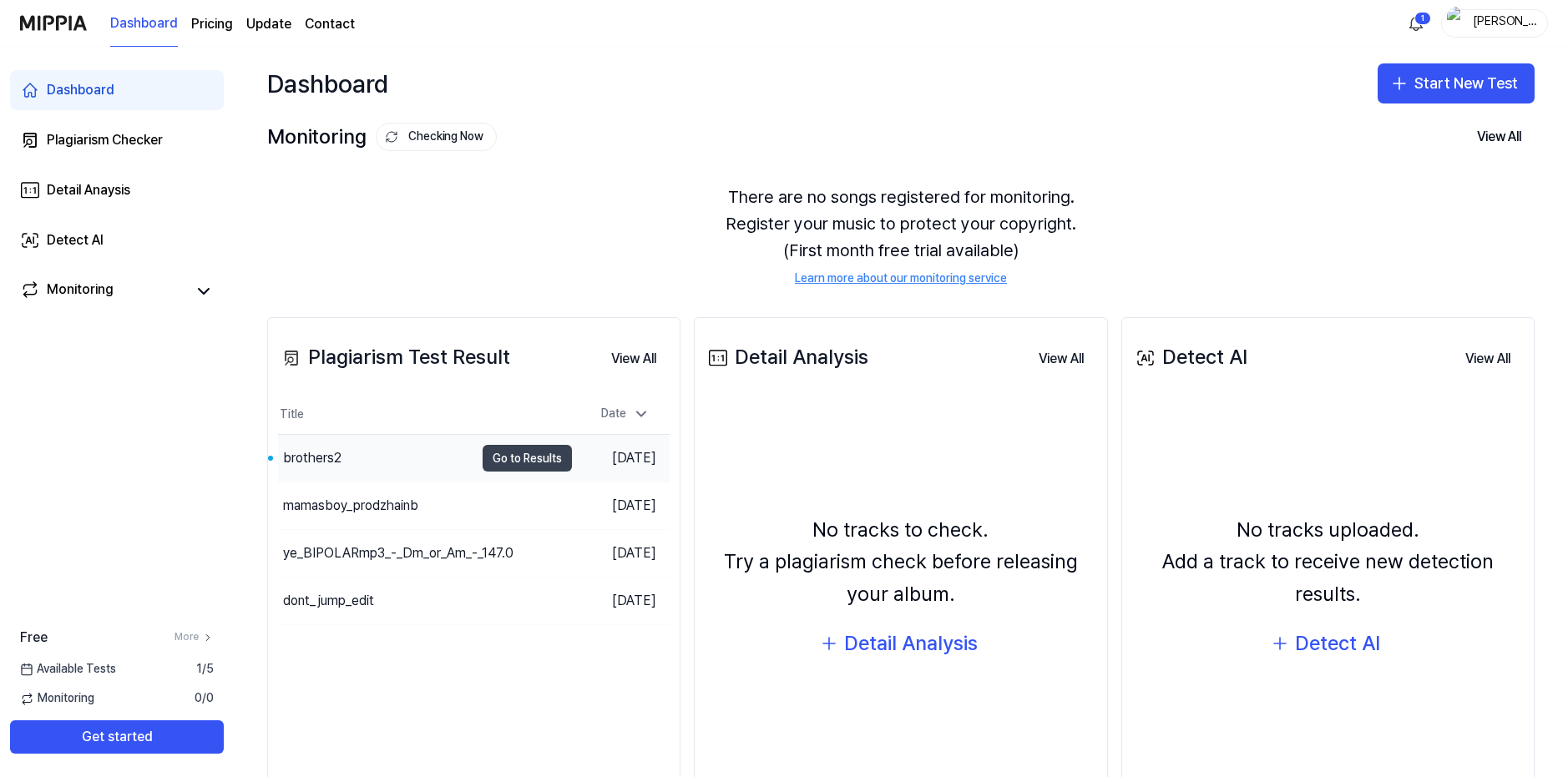
click at [503, 460] on button "Go to Results" at bounding box center [527, 457] width 89 height 27
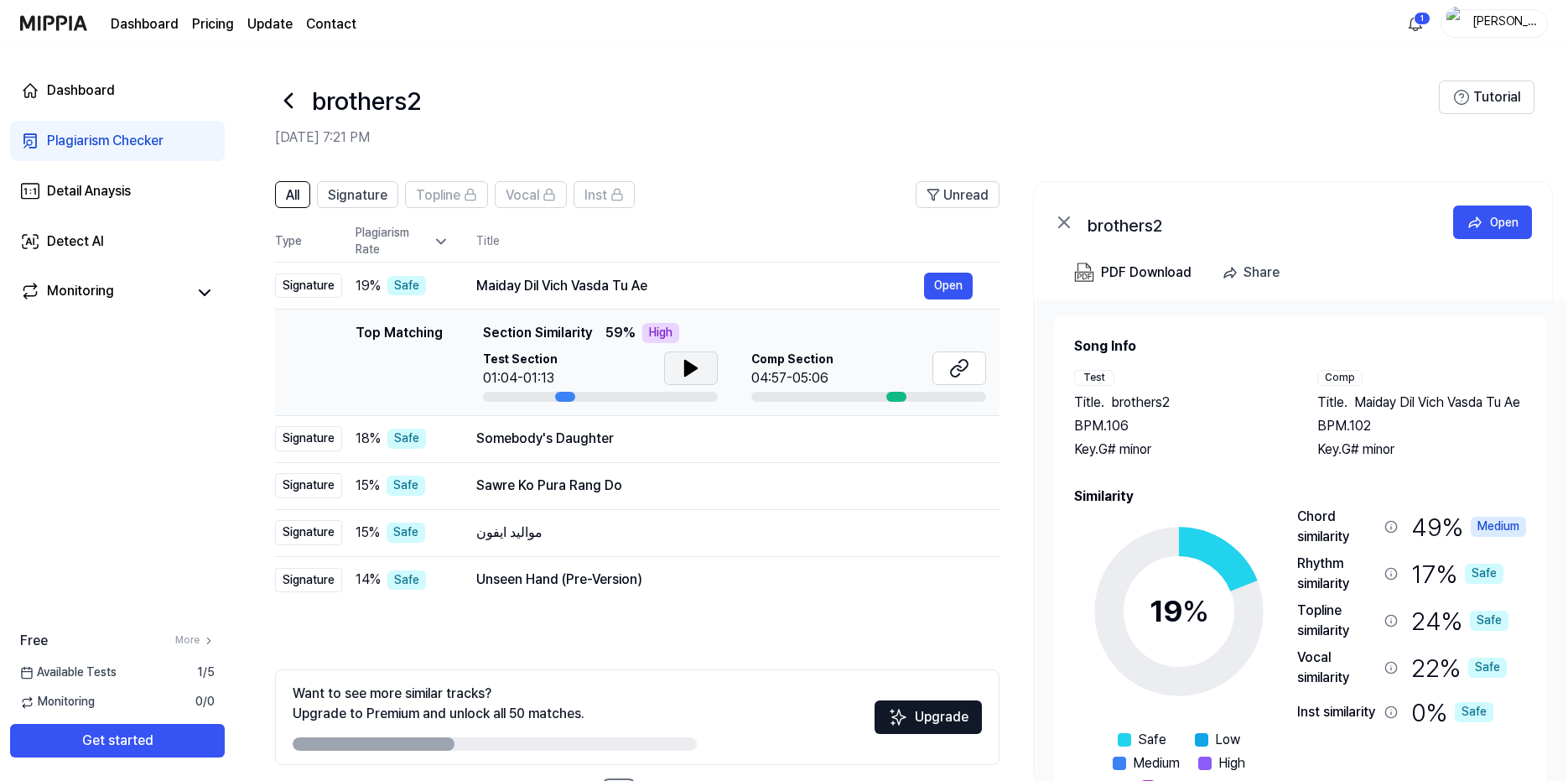
click at [686, 375] on icon at bounding box center [691, 368] width 20 height 20
click at [969, 369] on icon at bounding box center [959, 368] width 20 height 20
click at [705, 370] on button at bounding box center [691, 368] width 54 height 33
